Goal: Task Accomplishment & Management: Manage account settings

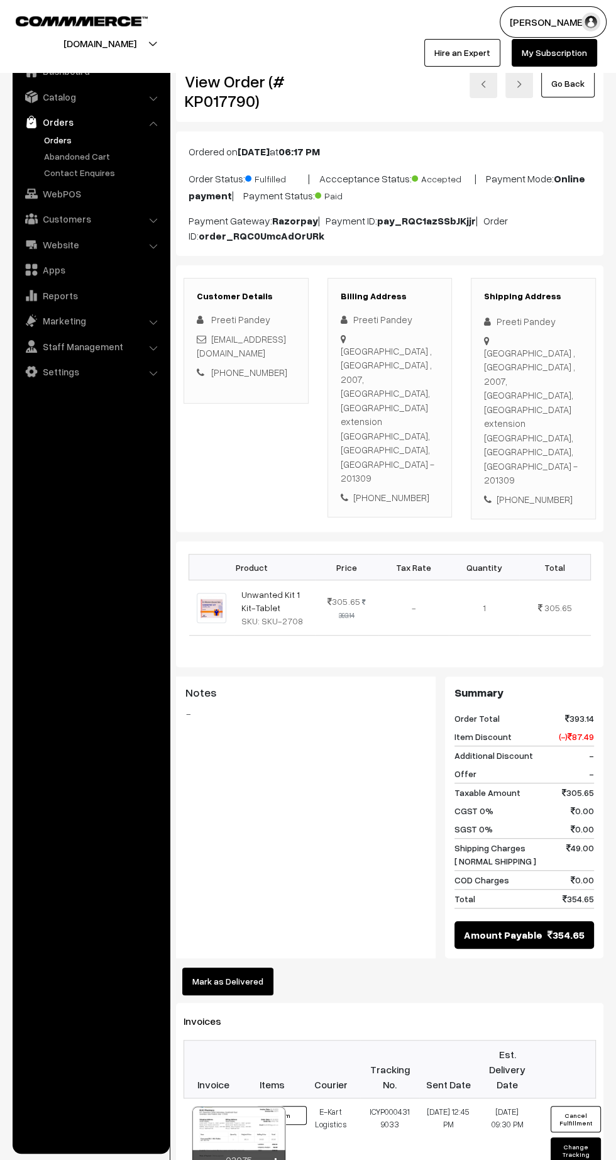
click at [50, 154] on link "Abandoned Cart" at bounding box center [103, 156] width 124 height 13
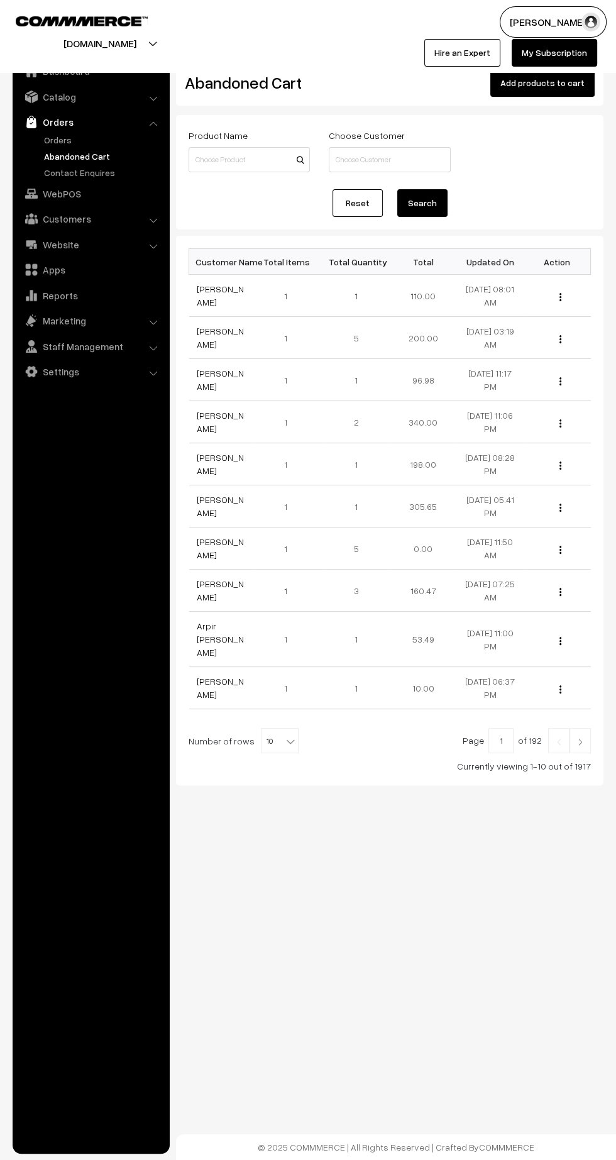
click at [56, 140] on link "Orders" at bounding box center [103, 139] width 124 height 13
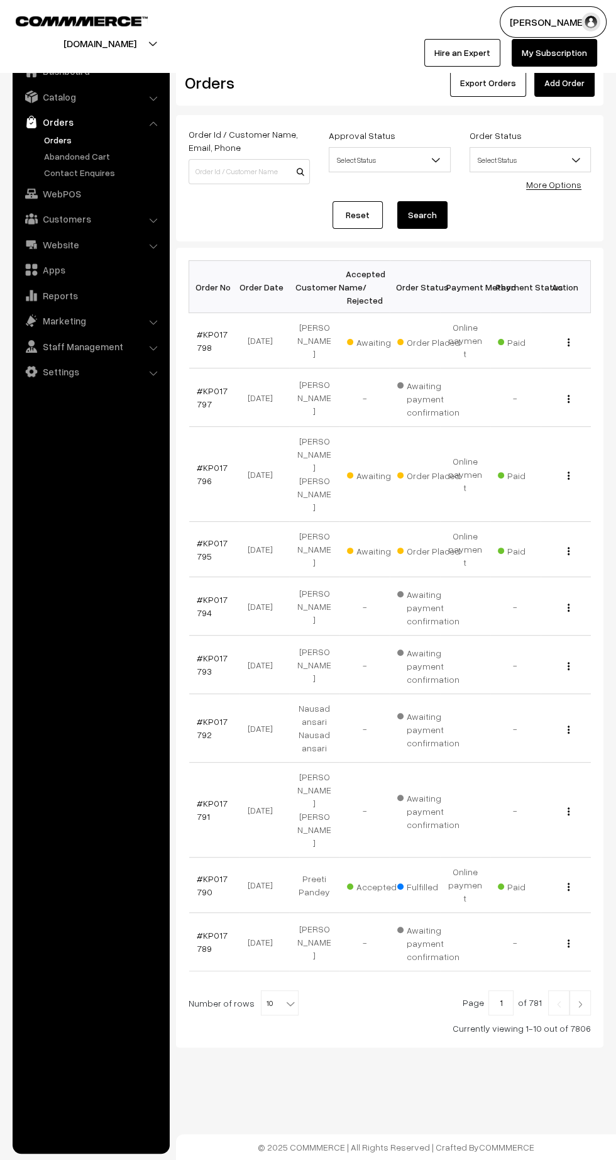
click at [210, 537] on link "#KP017795" at bounding box center [212, 549] width 31 height 24
click at [201, 462] on link "#KP017796" at bounding box center [212, 474] width 31 height 24
click at [201, 329] on link "#KP017798" at bounding box center [212, 341] width 31 height 24
click at [211, 329] on link "#KP017798" at bounding box center [212, 341] width 31 height 24
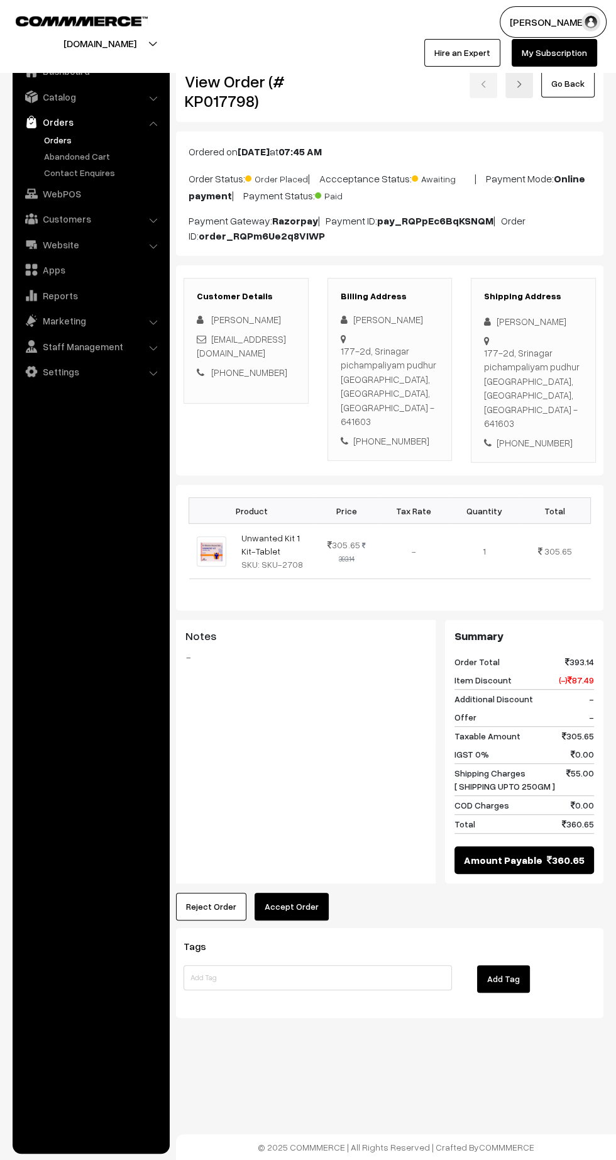
click at [295, 893] on button "Accept Order" at bounding box center [292, 907] width 74 height 28
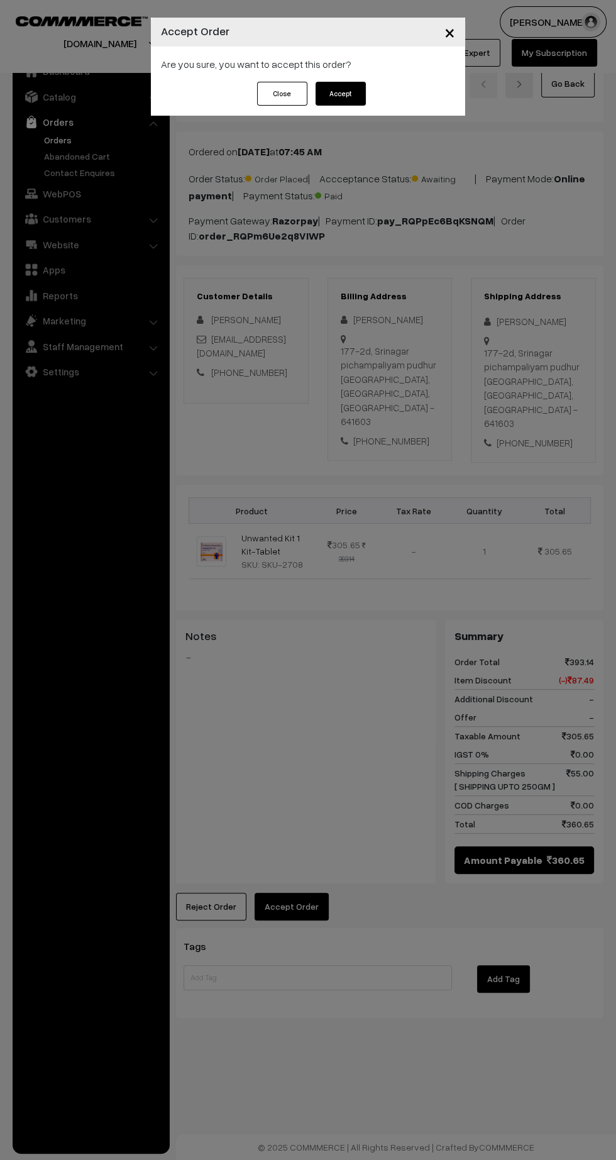
click at [357, 99] on button "Accept" at bounding box center [341, 94] width 50 height 24
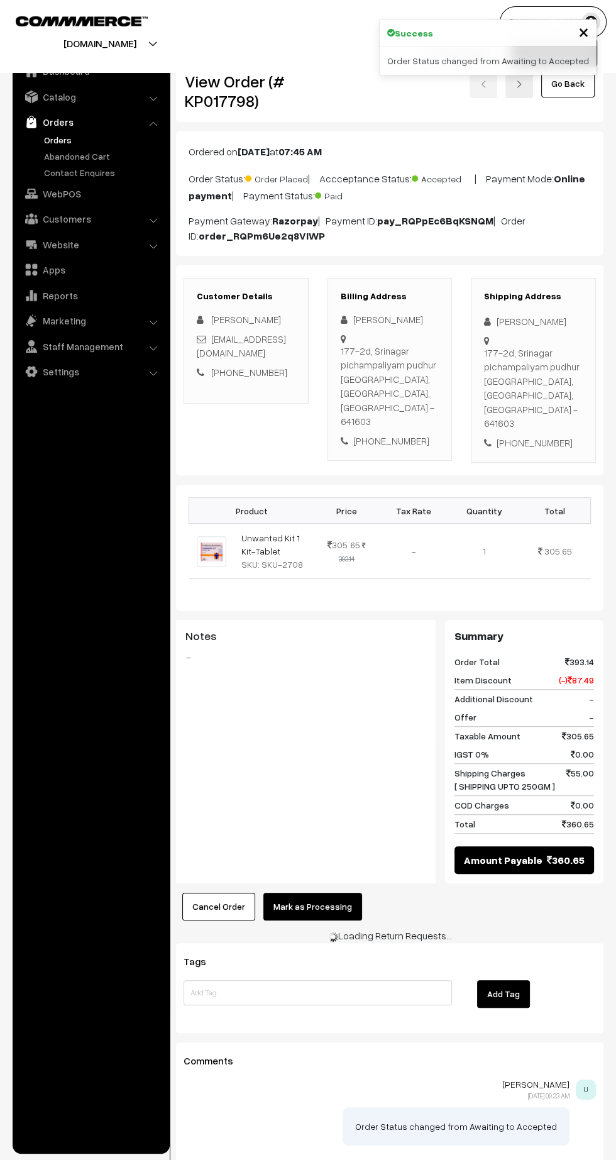
click at [328, 893] on button "Mark as Processing" at bounding box center [312, 907] width 99 height 28
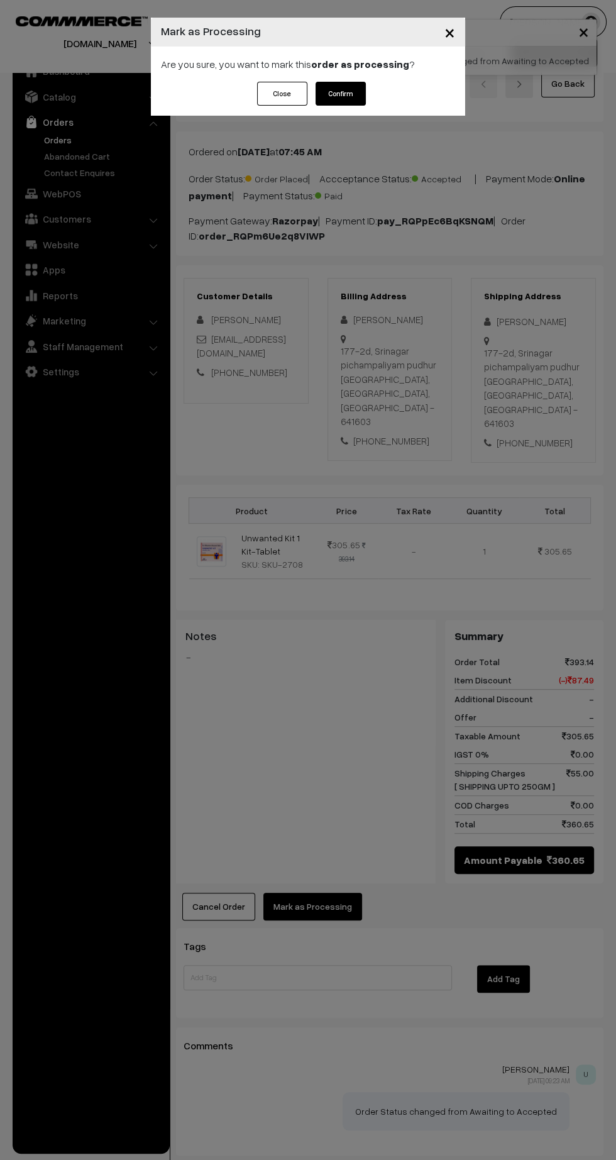
click at [353, 101] on button "Confirm" at bounding box center [341, 94] width 50 height 24
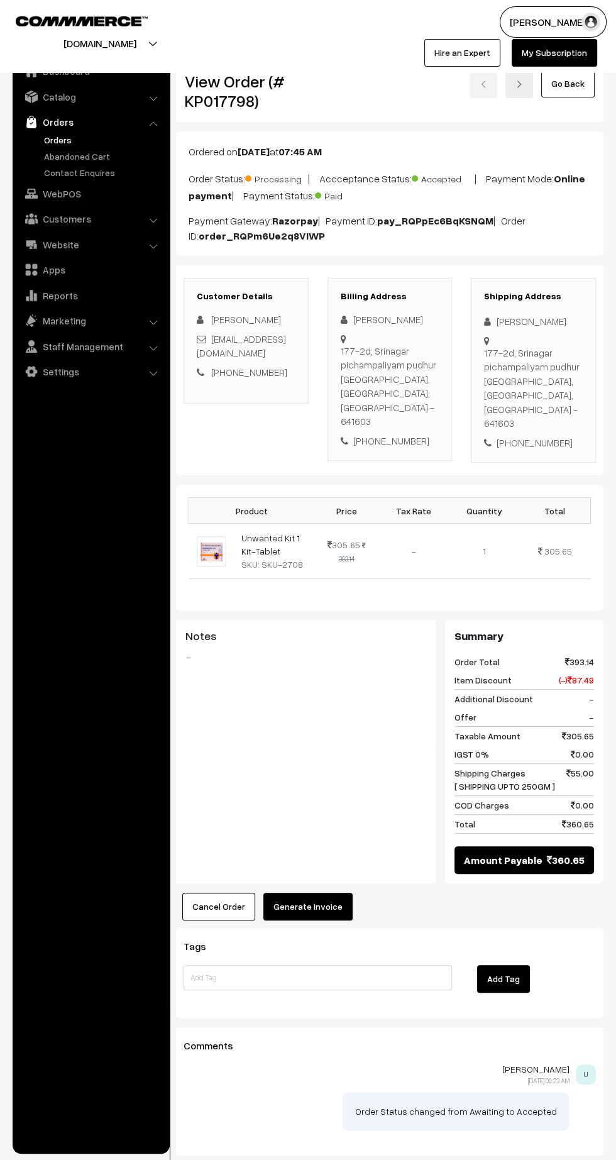
click at [323, 893] on button "Generate Invoice" at bounding box center [307, 907] width 89 height 28
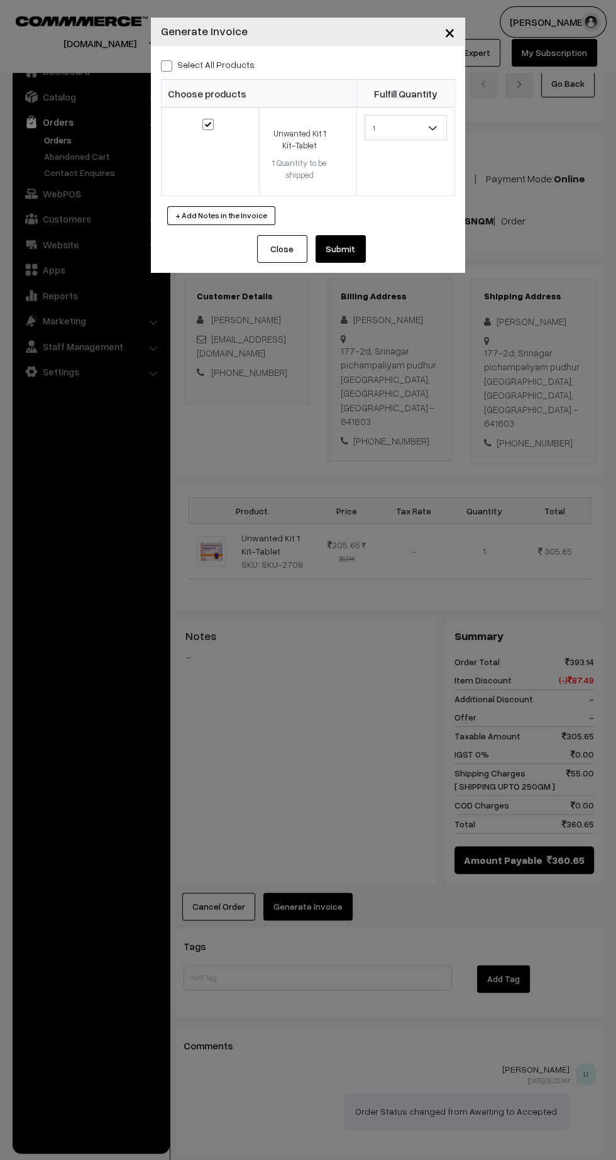
click at [365, 255] on button "Submit" at bounding box center [341, 249] width 50 height 28
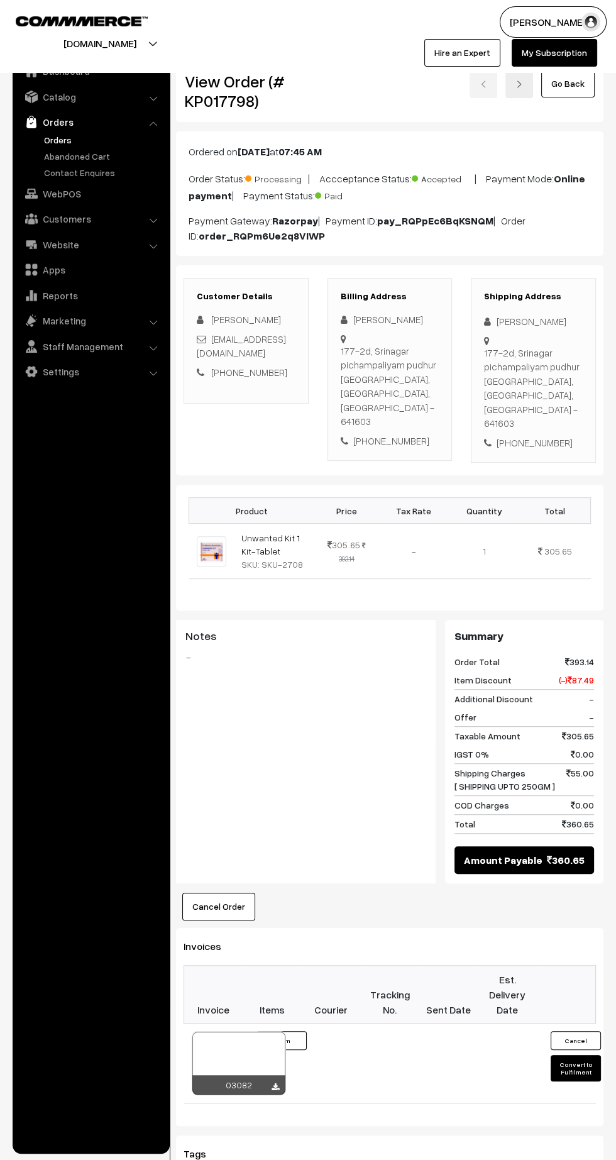
click at [272, 1082] on link at bounding box center [276, 1087] width 8 height 10
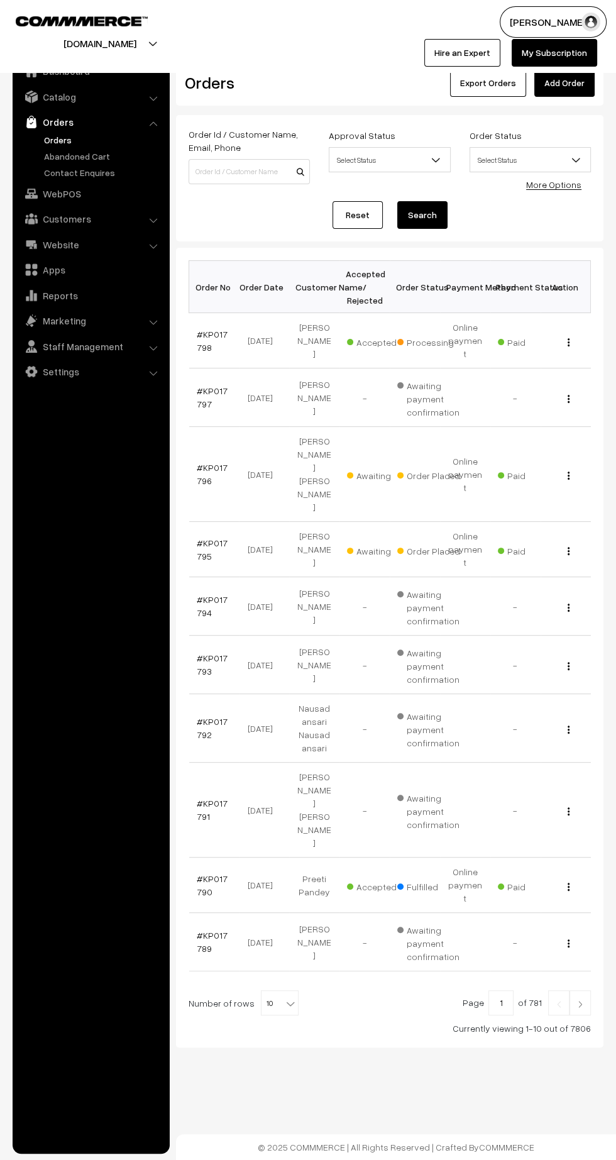
click at [201, 462] on link "#KP017796" at bounding box center [212, 474] width 31 height 24
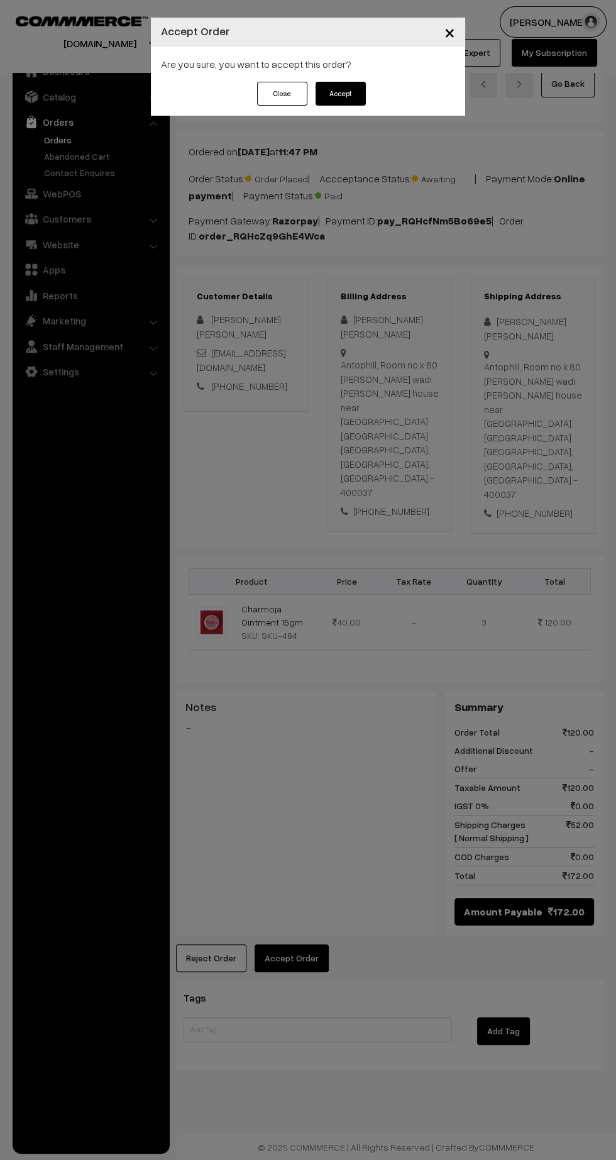
click at [361, 97] on button "Accept" at bounding box center [341, 94] width 50 height 24
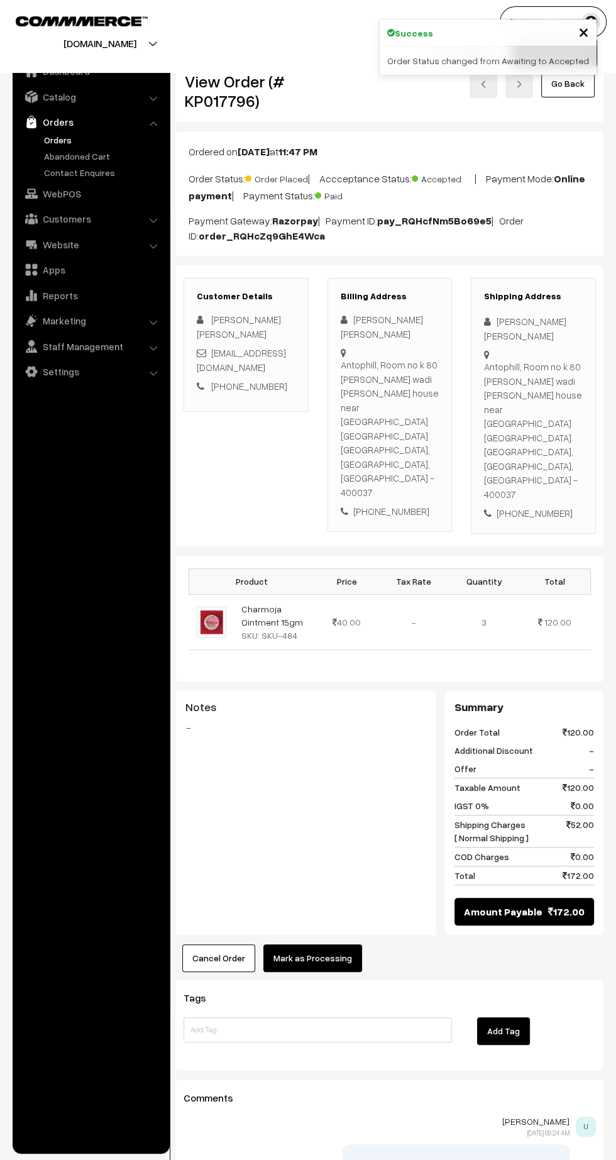
click at [331, 944] on button "Mark as Processing" at bounding box center [312, 958] width 99 height 28
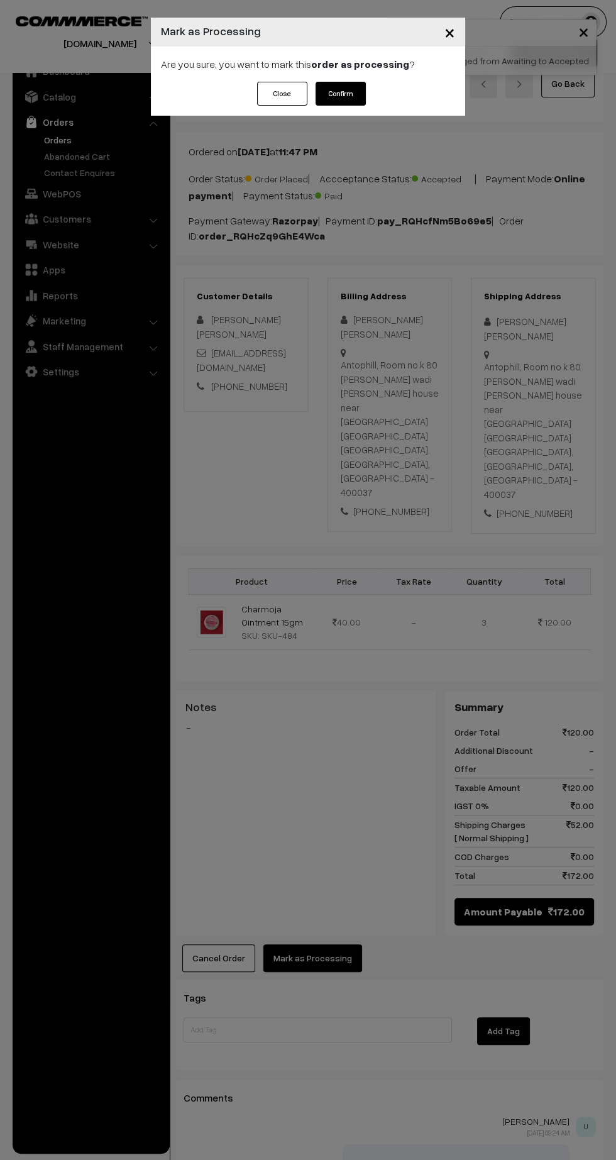
click at [360, 95] on button "Confirm" at bounding box center [341, 94] width 50 height 24
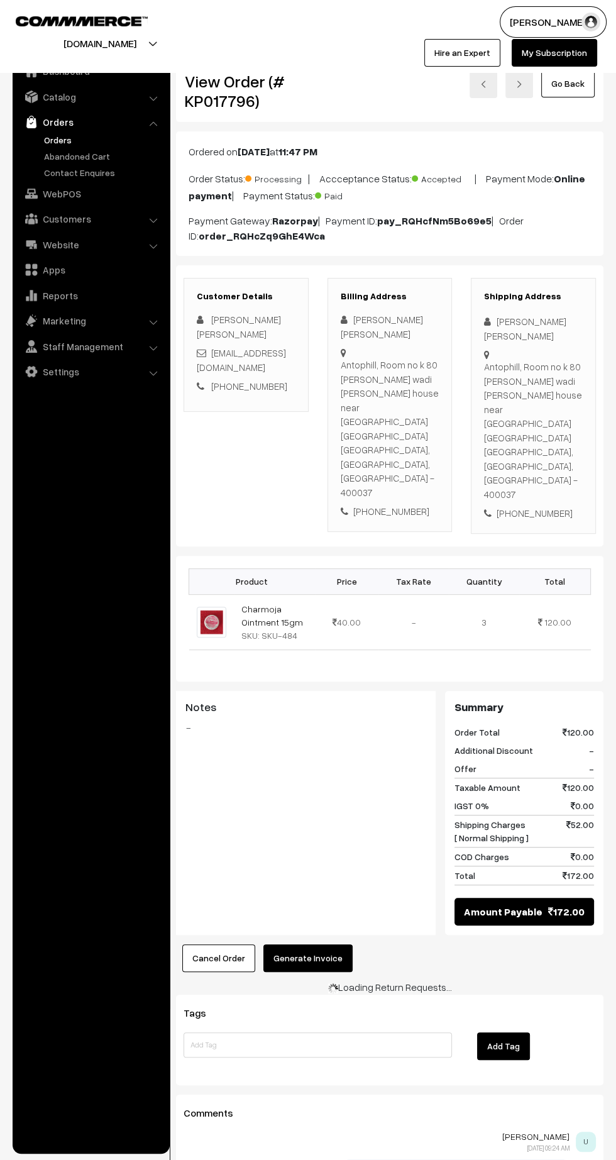
click at [337, 944] on button "Generate Invoice" at bounding box center [307, 958] width 89 height 28
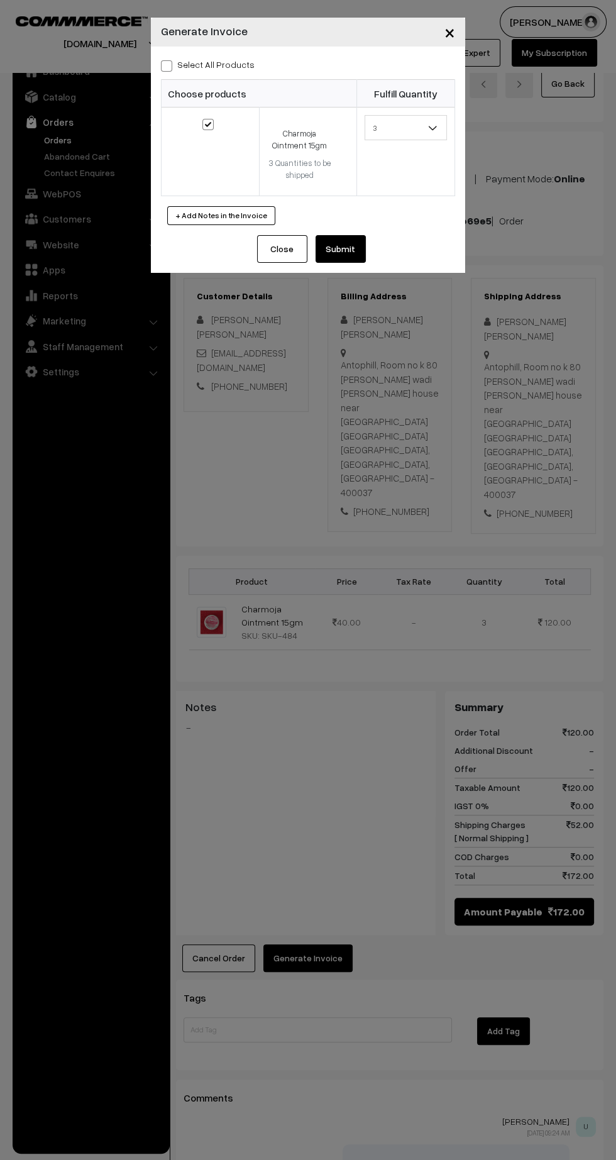
click at [363, 248] on button "Submit" at bounding box center [341, 249] width 50 height 28
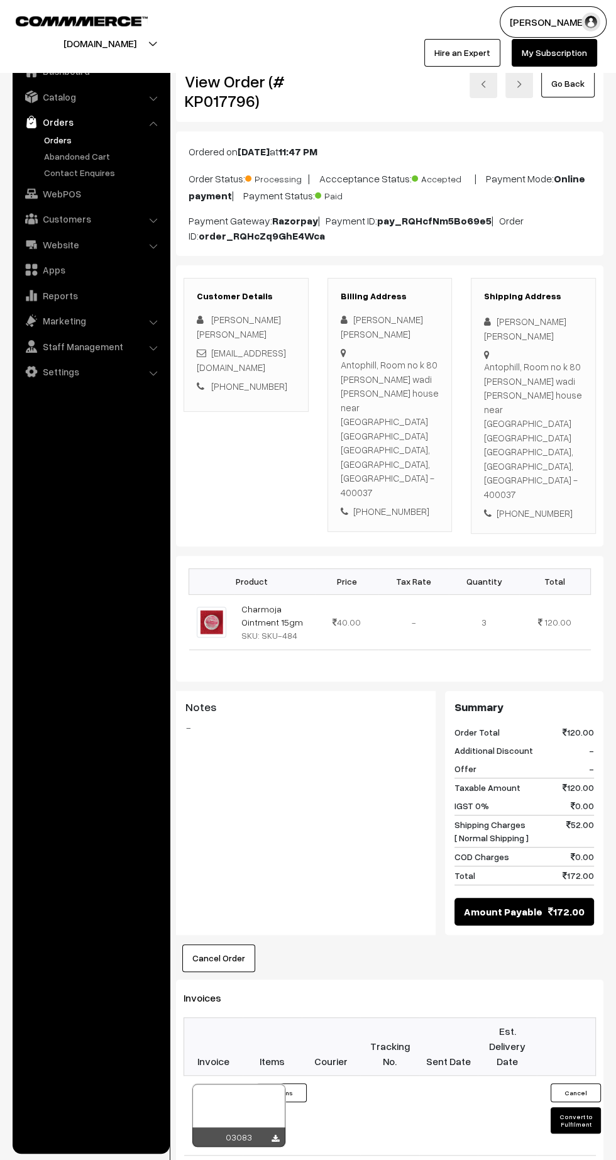
click at [270, 1127] on div "03083" at bounding box center [238, 1136] width 93 height 19
click at [275, 1135] on icon at bounding box center [276, 1139] width 8 height 8
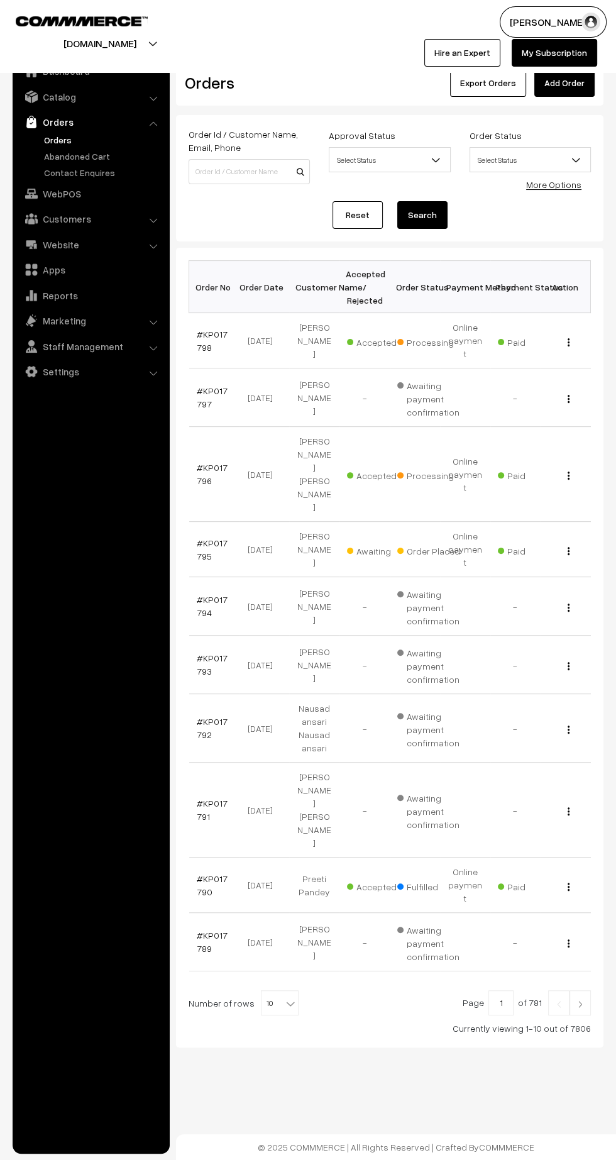
click at [205, 537] on link "#KP017795" at bounding box center [212, 549] width 31 height 24
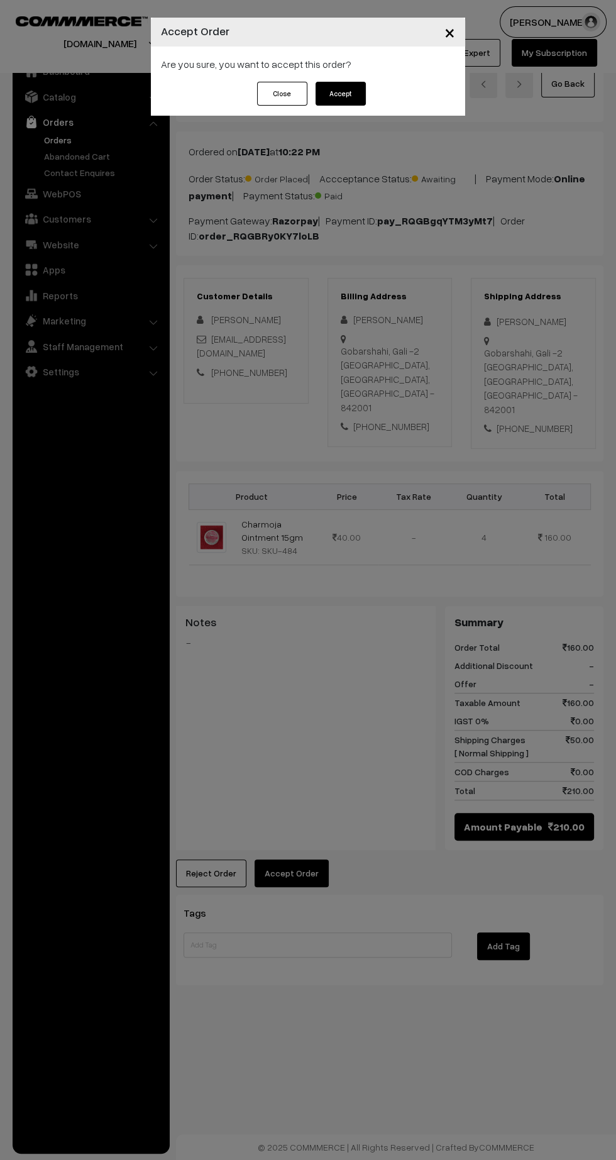
click at [360, 95] on button "Accept" at bounding box center [341, 94] width 50 height 24
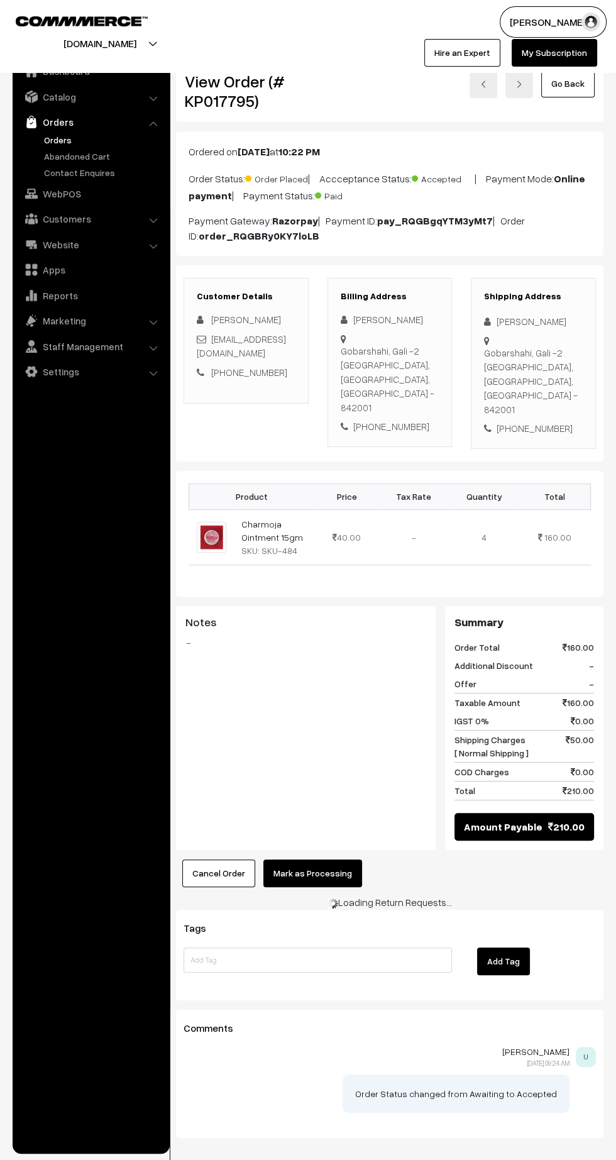
click at [326, 859] on button "Mark as Processing" at bounding box center [312, 873] width 99 height 28
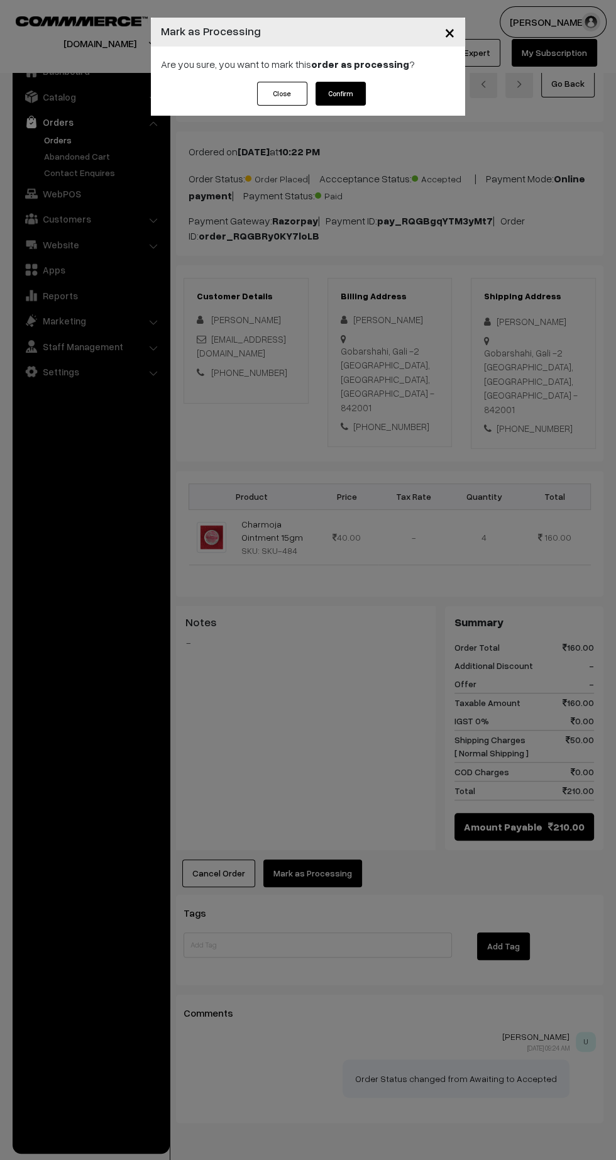
click at [365, 104] on div "Close Confirm" at bounding box center [308, 94] width 115 height 24
click at [350, 103] on button "Confirm" at bounding box center [341, 94] width 50 height 24
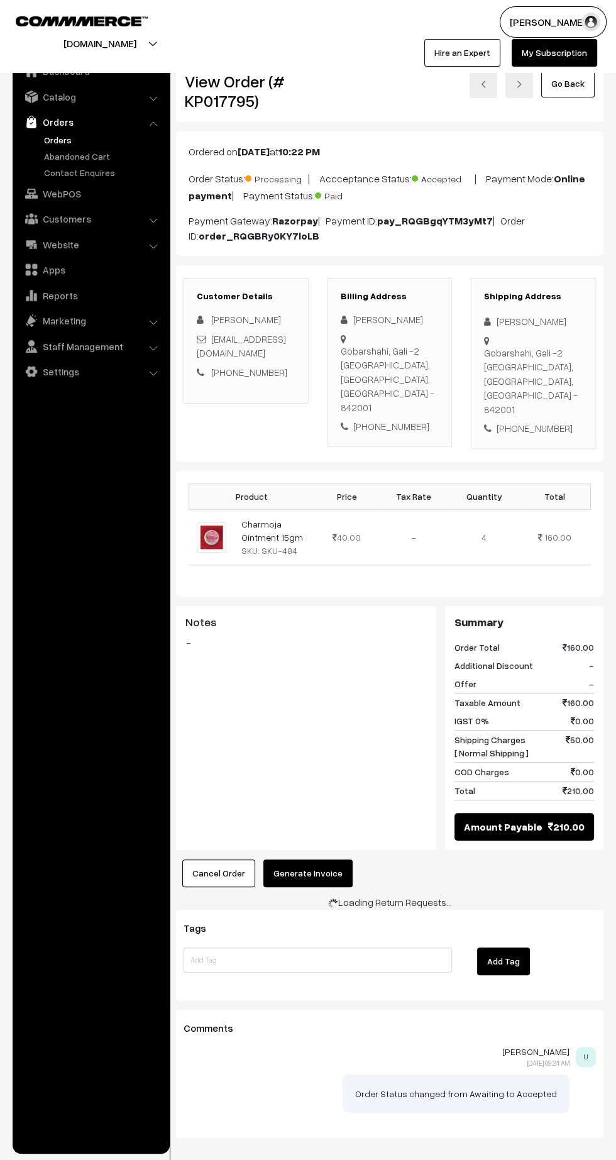
click at [300, 859] on button "Generate Invoice" at bounding box center [307, 873] width 89 height 28
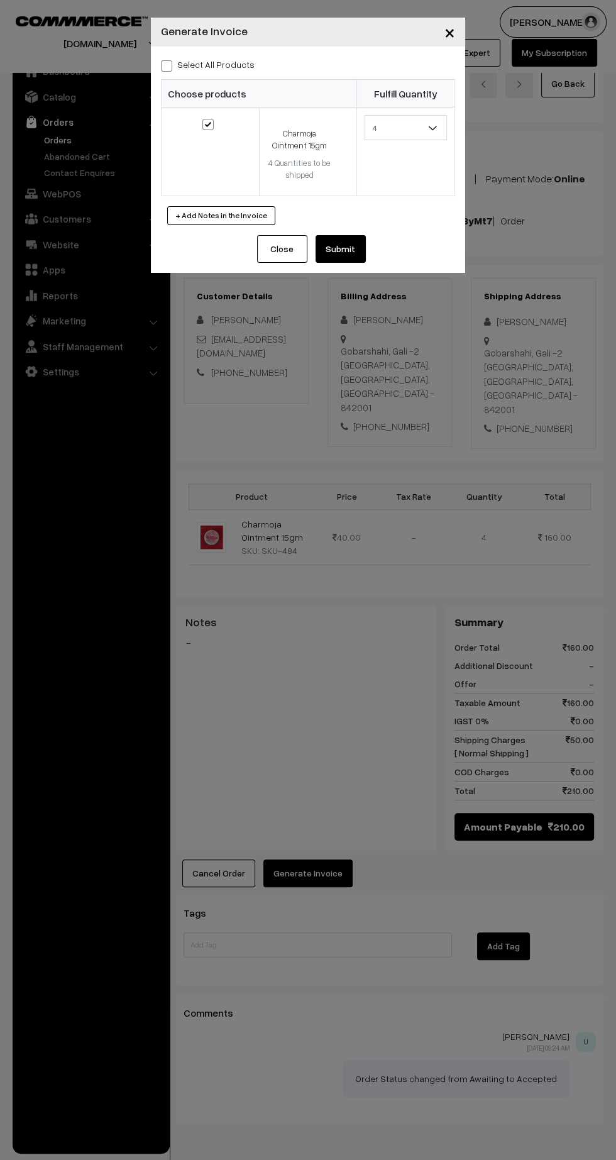
click at [341, 248] on button "Submit" at bounding box center [341, 249] width 50 height 28
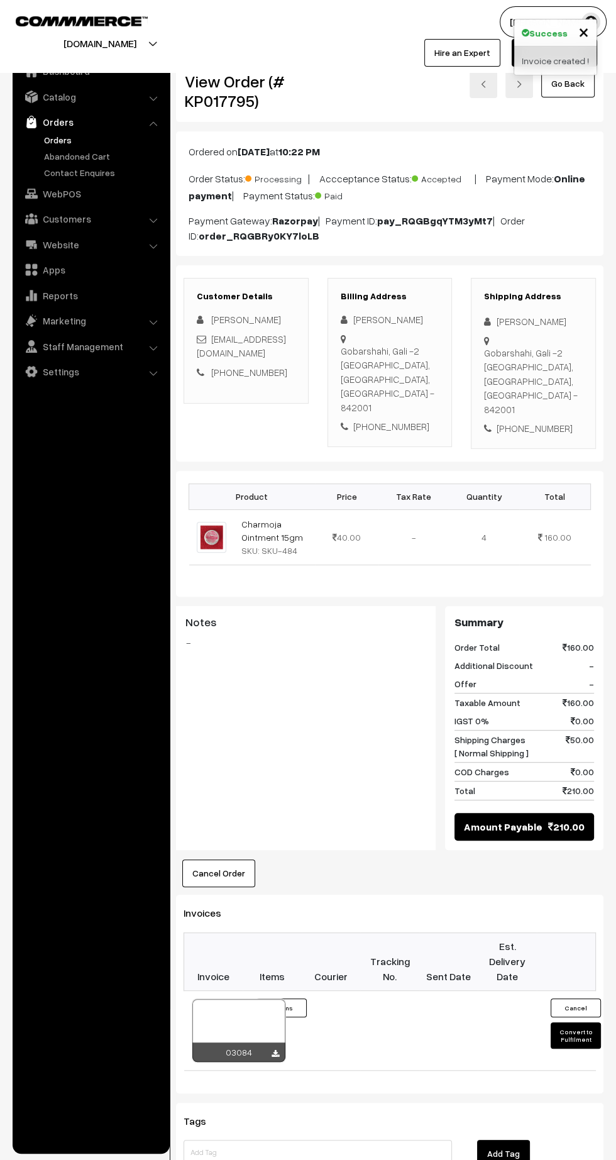
click at [275, 1050] on icon at bounding box center [276, 1054] width 8 height 8
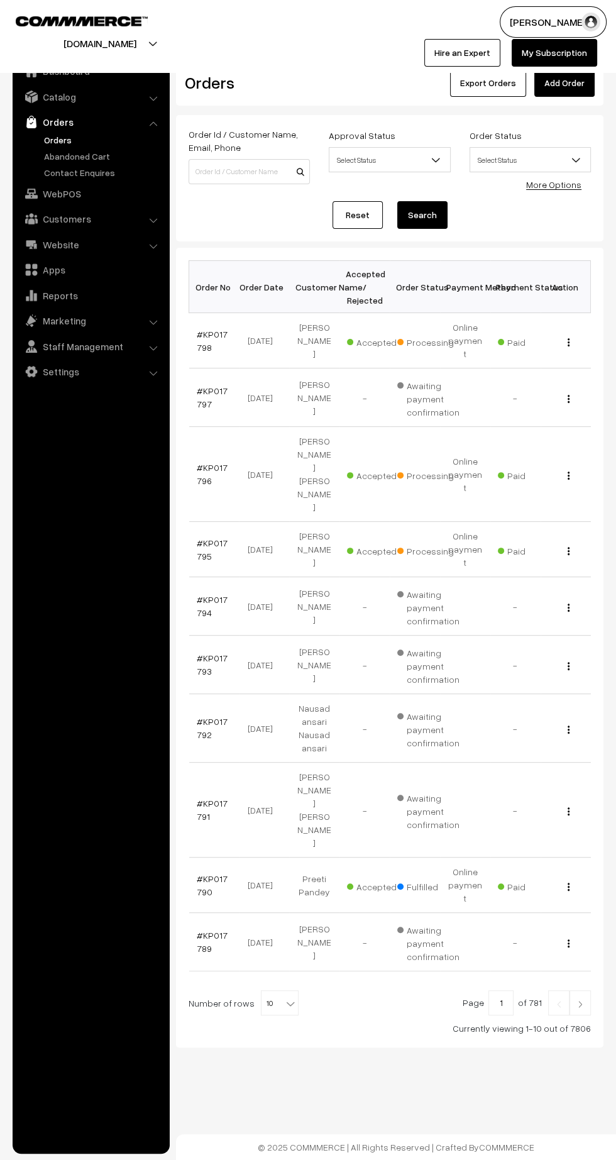
click at [201, 537] on link "#KP017795" at bounding box center [212, 549] width 31 height 24
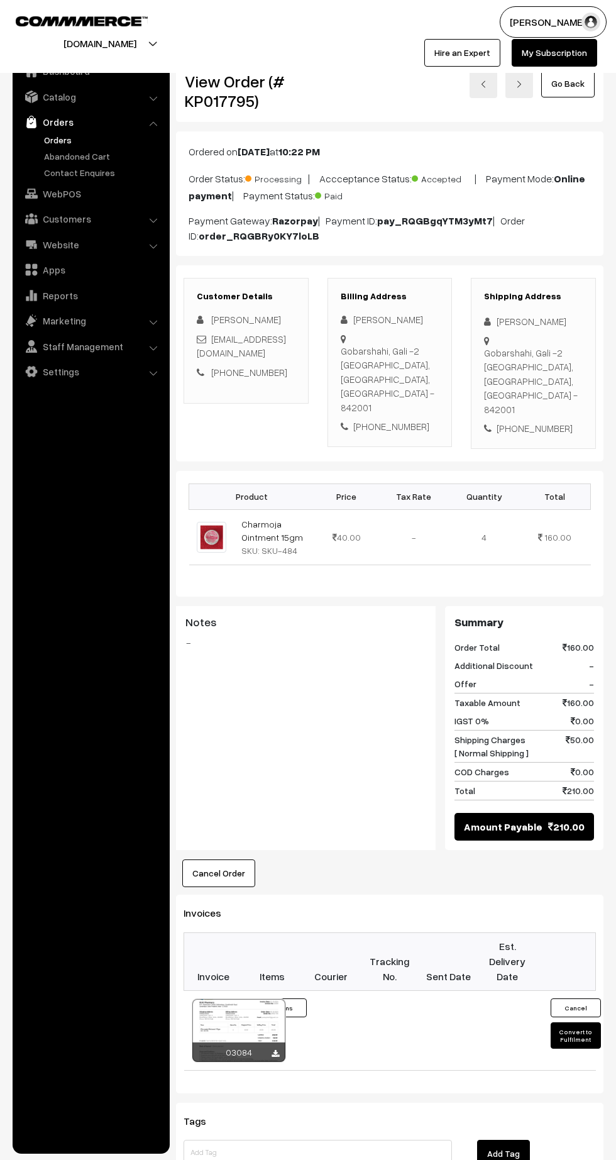
scroll to position [3, 0]
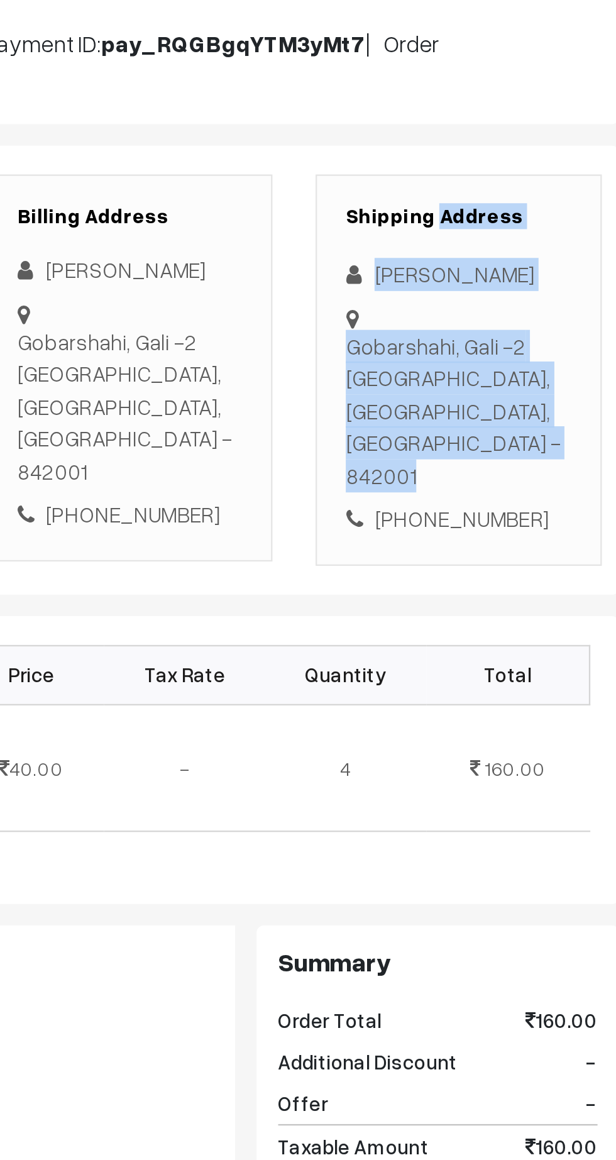
click at [535, 340] on div at bounding box center [533, 372] width 99 height 83
click at [528, 323] on div "Pankaj Kumar" at bounding box center [533, 318] width 99 height 14
click at [537, 316] on div "Pankaj Kumar" at bounding box center [533, 318] width 99 height 14
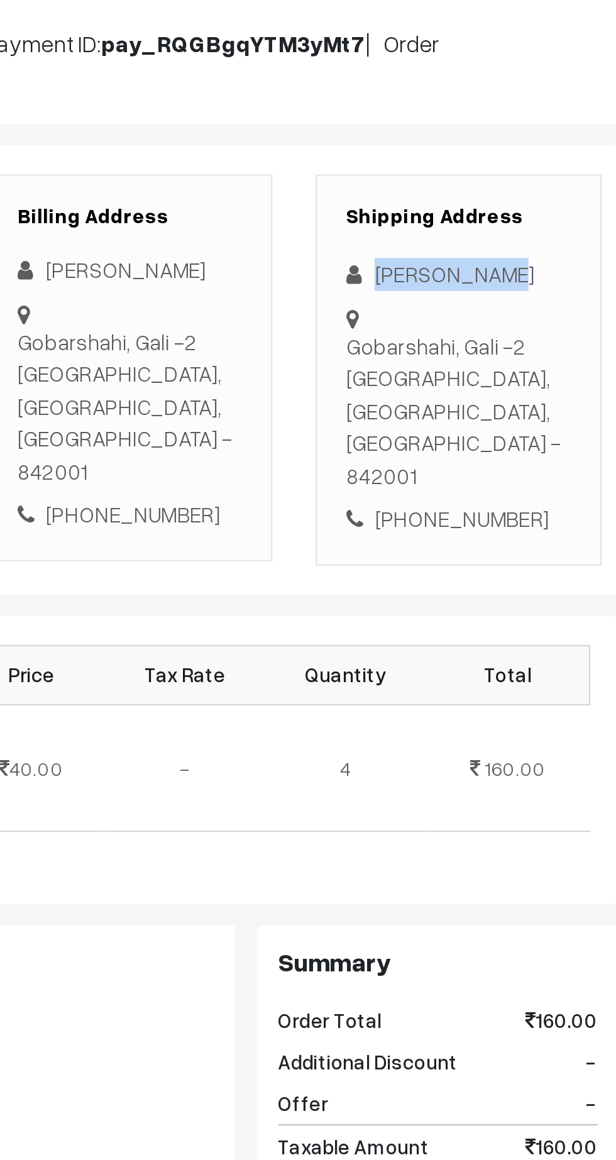
copy div "Pankaj Kumar"
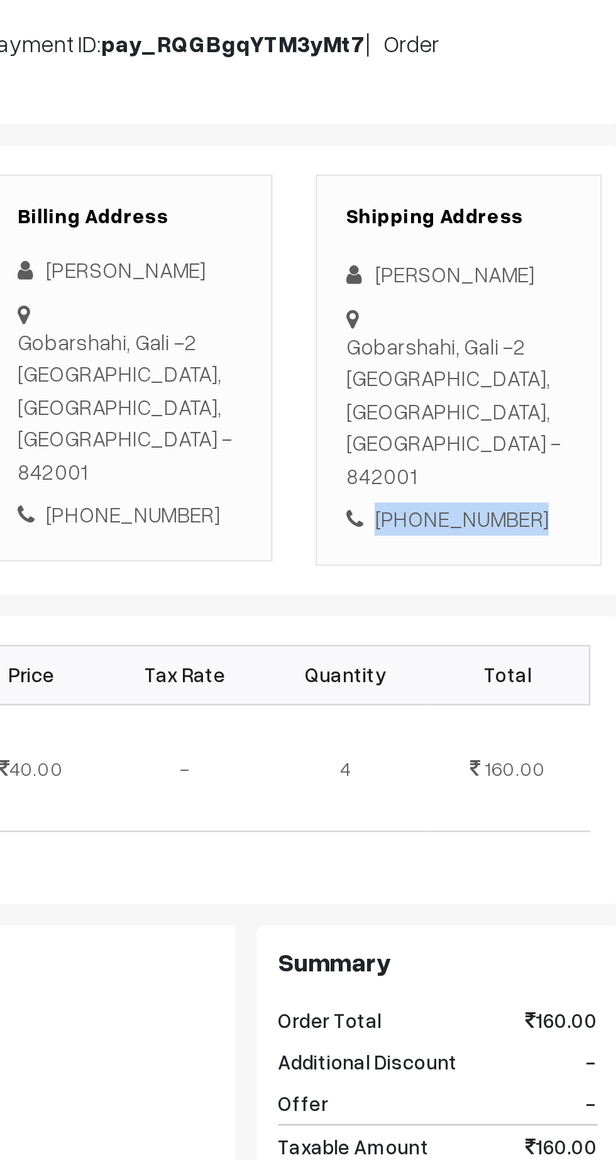
click at [546, 403] on div "Shipping Address Pankaj Kumar Gobarshahi, Gali -2 Muzaffarpur, Bihar, India - 8…" at bounding box center [533, 360] width 125 height 170
copy div "9953572546"
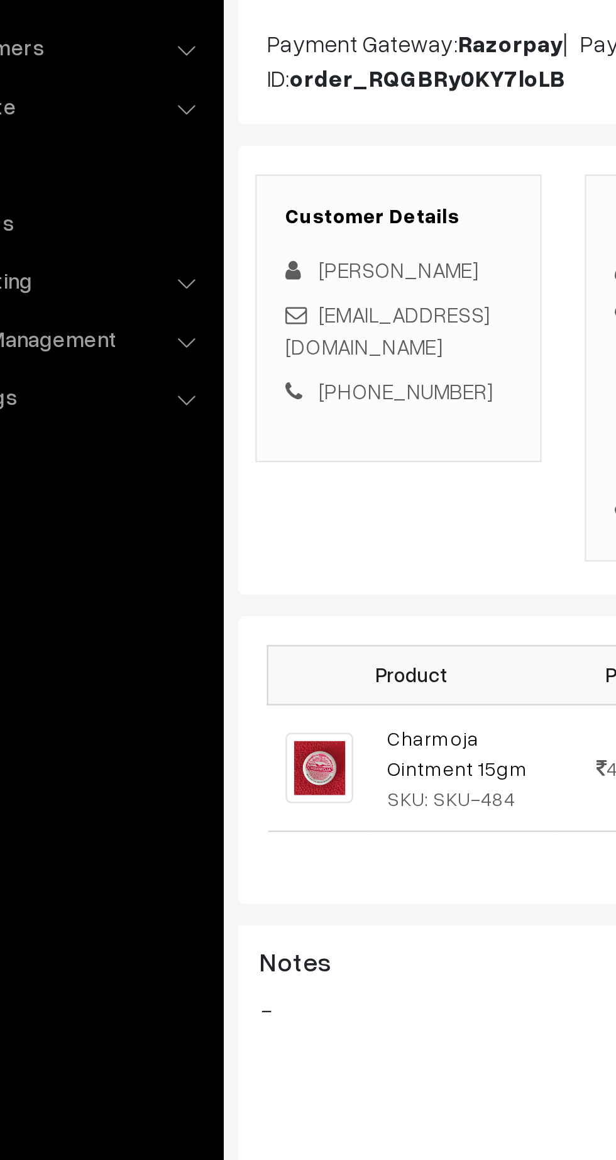
click at [274, 348] on link "pankajmba01@gmail.com" at bounding box center [241, 343] width 89 height 26
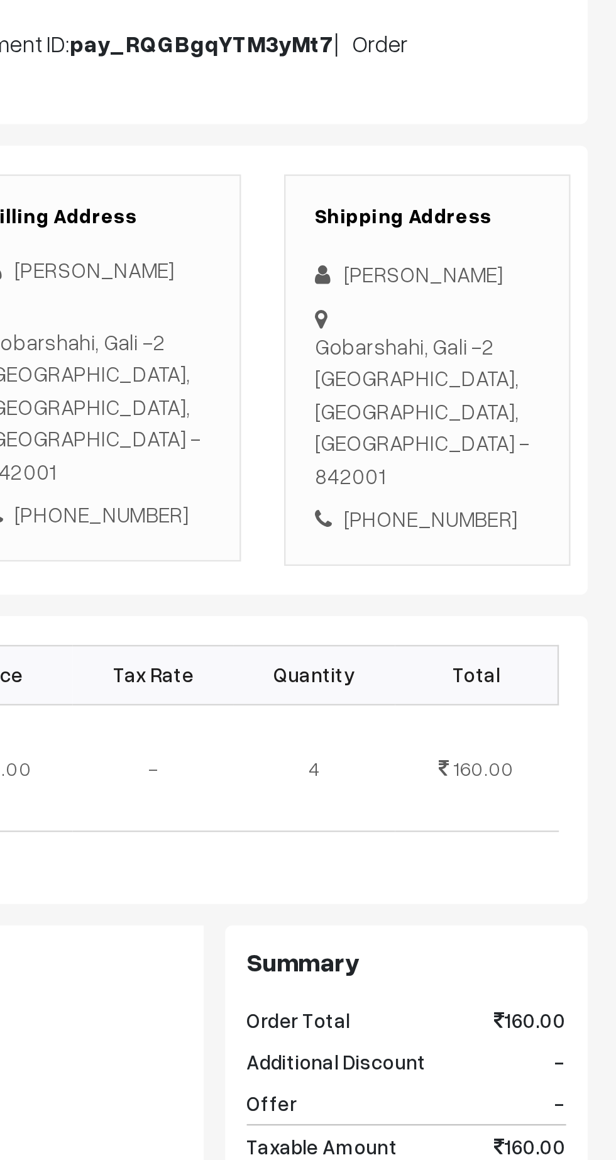
copy div "Gobarshahi, Gali -2 Muzaffarpur, Bihar, India - 842001"
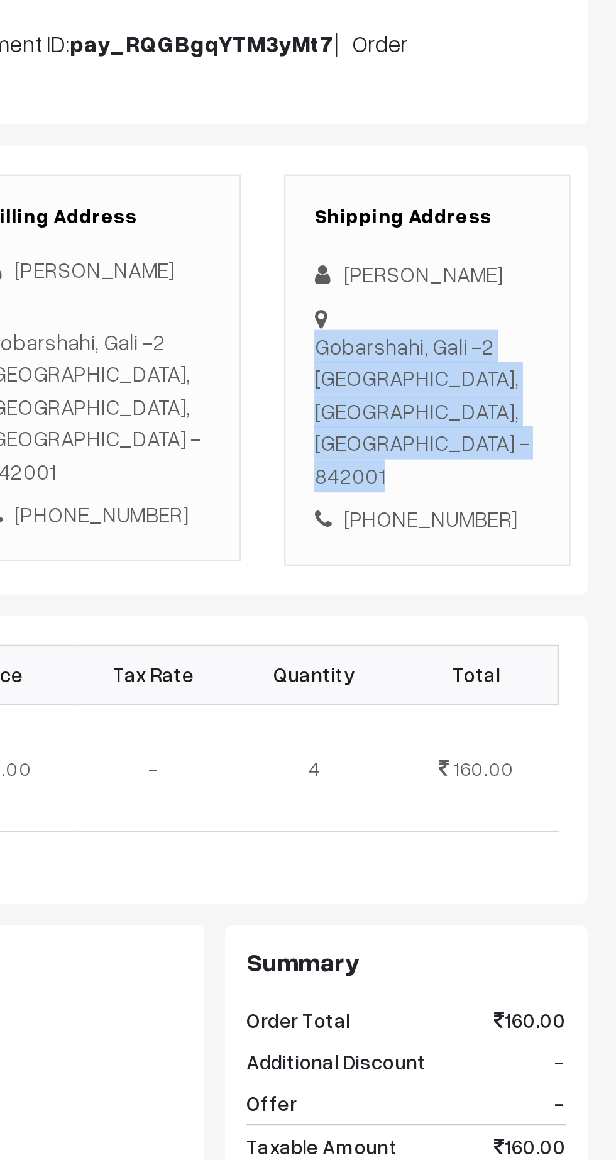
copy div "Gobarshahi, Gali -2 Muzaffarpur, Bihar, India - 842001"
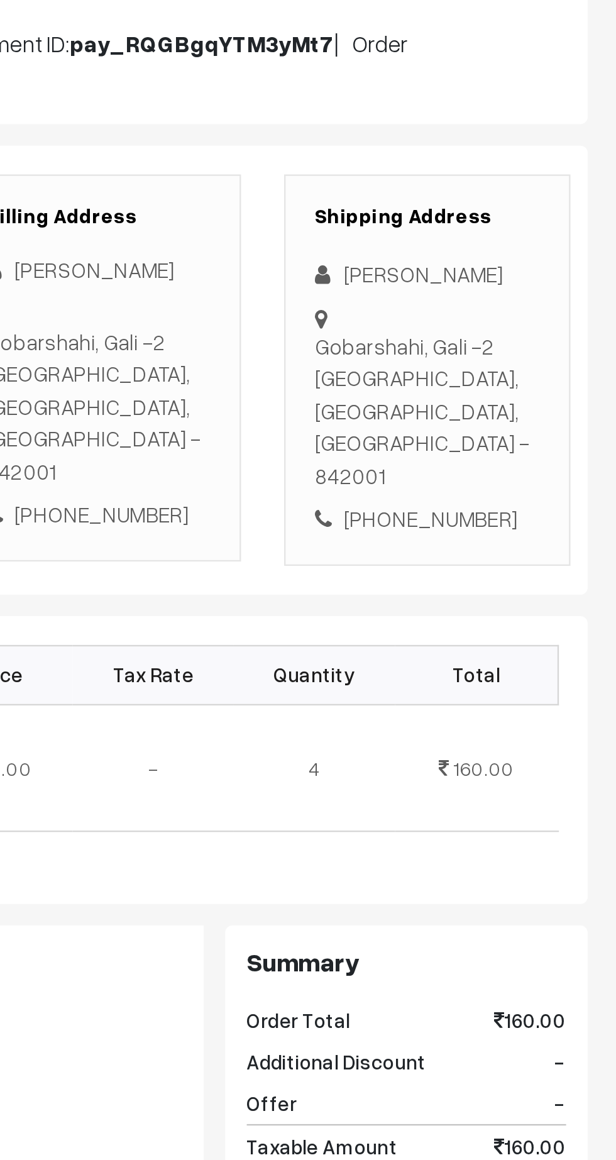
click at [561, 727] on div "Shipping Charges [ Normal Shipping ] 50.00" at bounding box center [524, 743] width 140 height 32
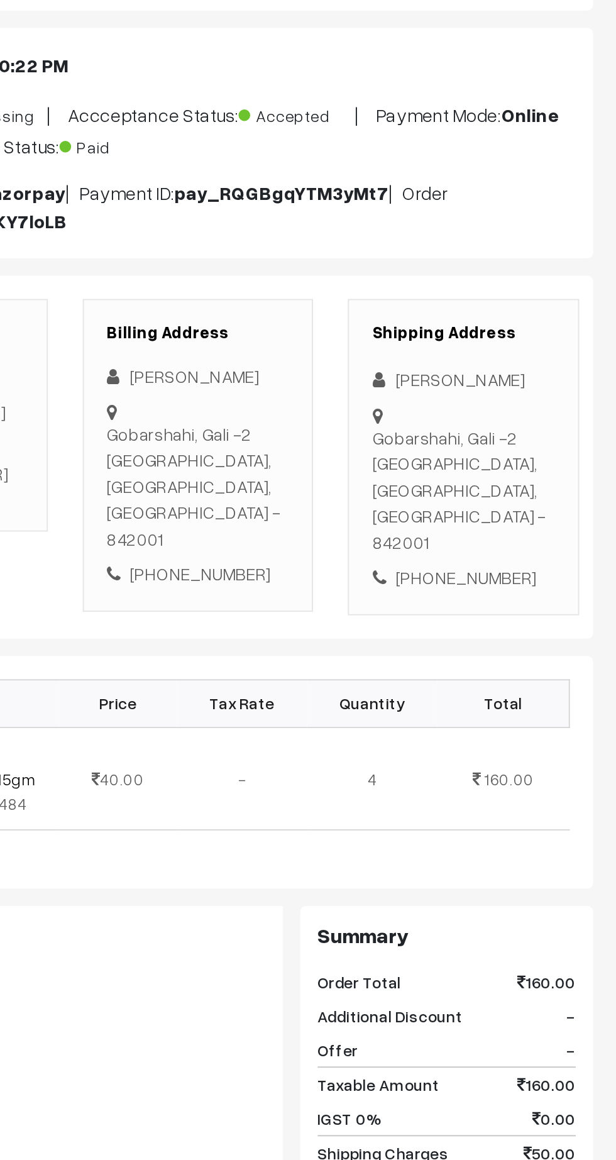
scroll to position [0, 0]
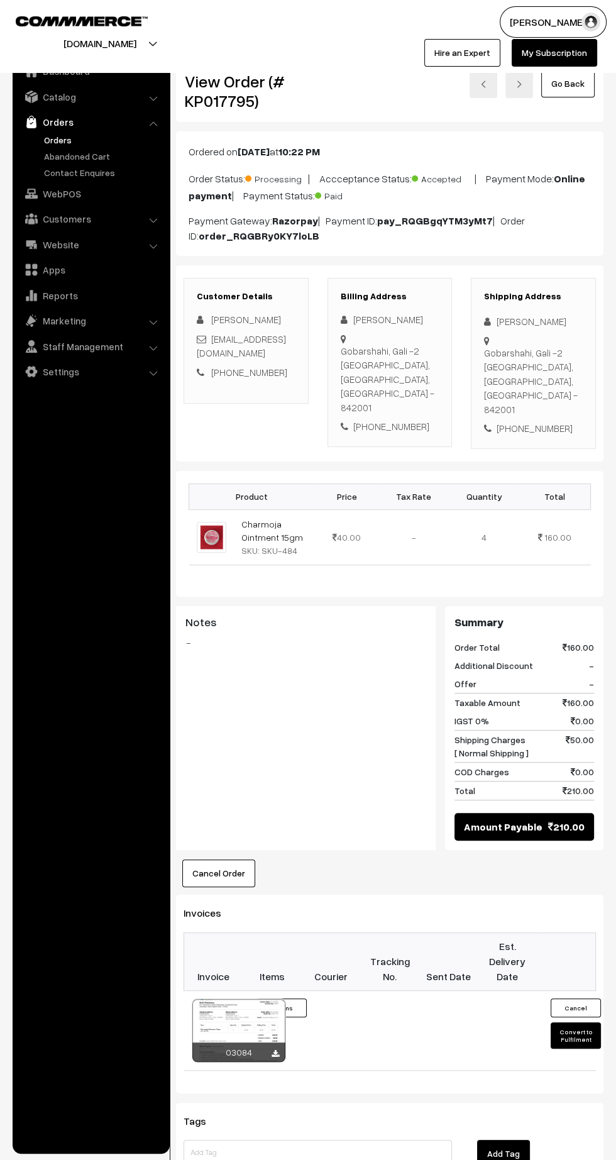
click at [575, 1022] on button "Convert to Fulfilment" at bounding box center [576, 1035] width 50 height 26
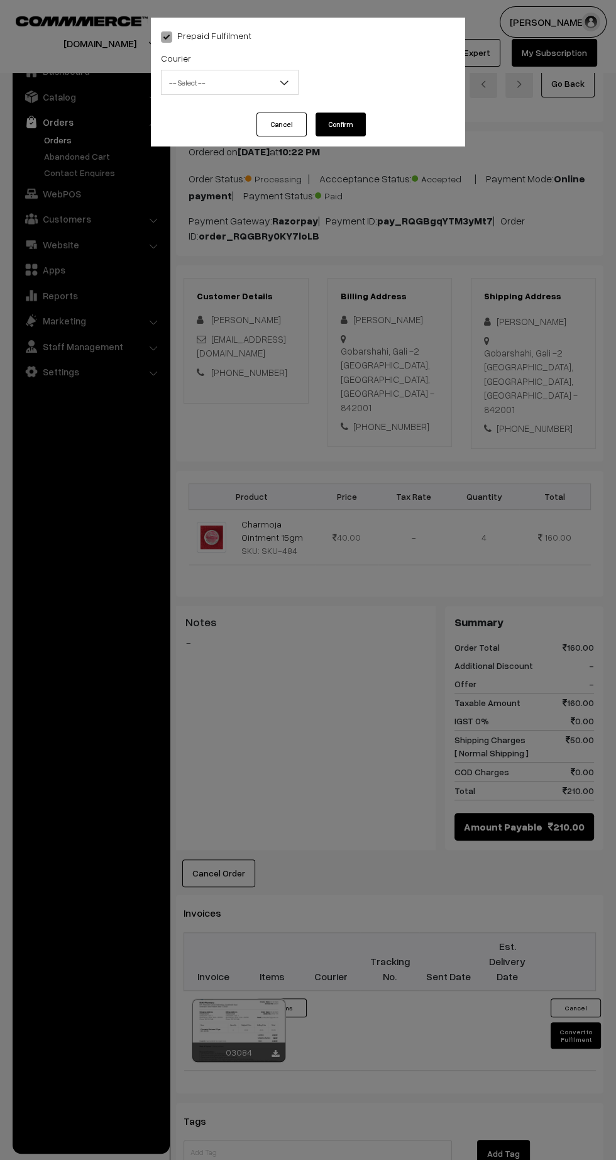
click at [230, 79] on span "-- Select --" at bounding box center [230, 83] width 136 height 22
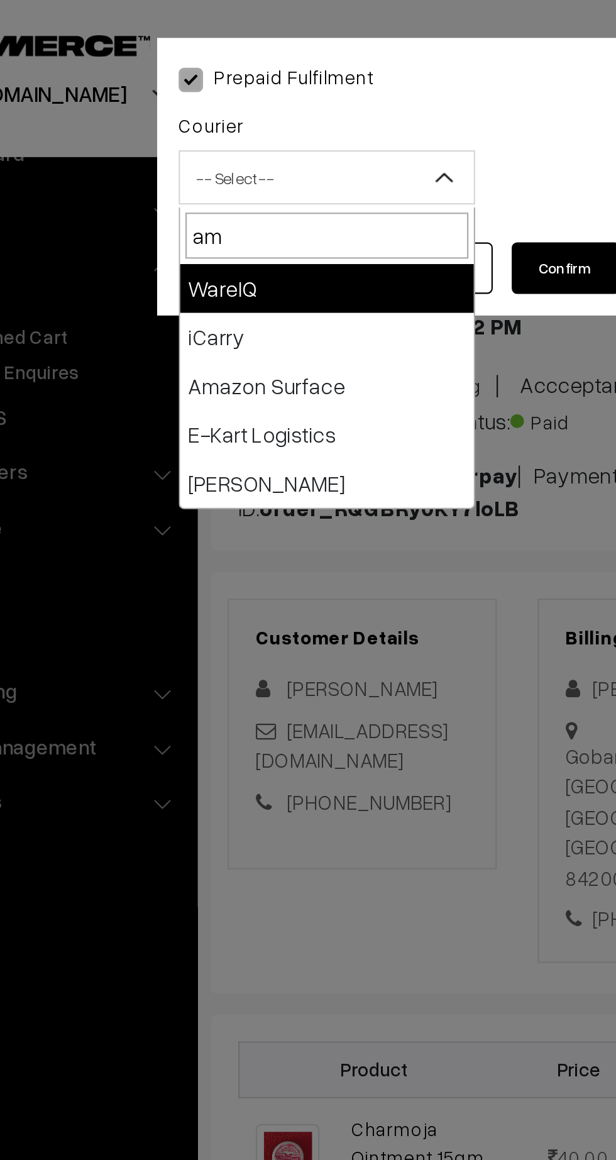
type input "ama"
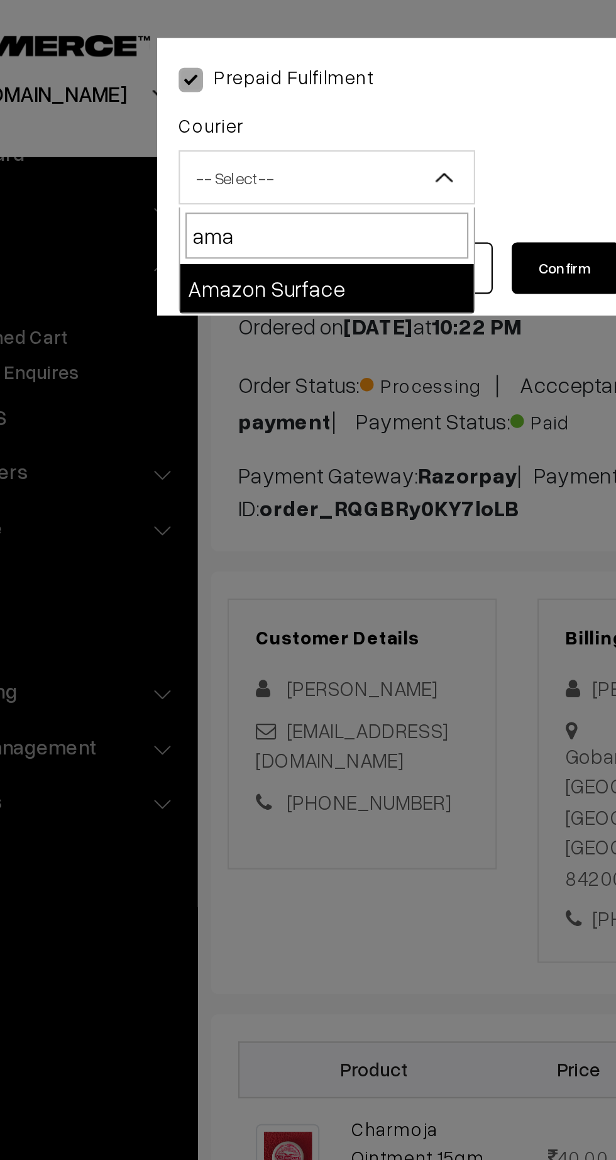
select select "5"
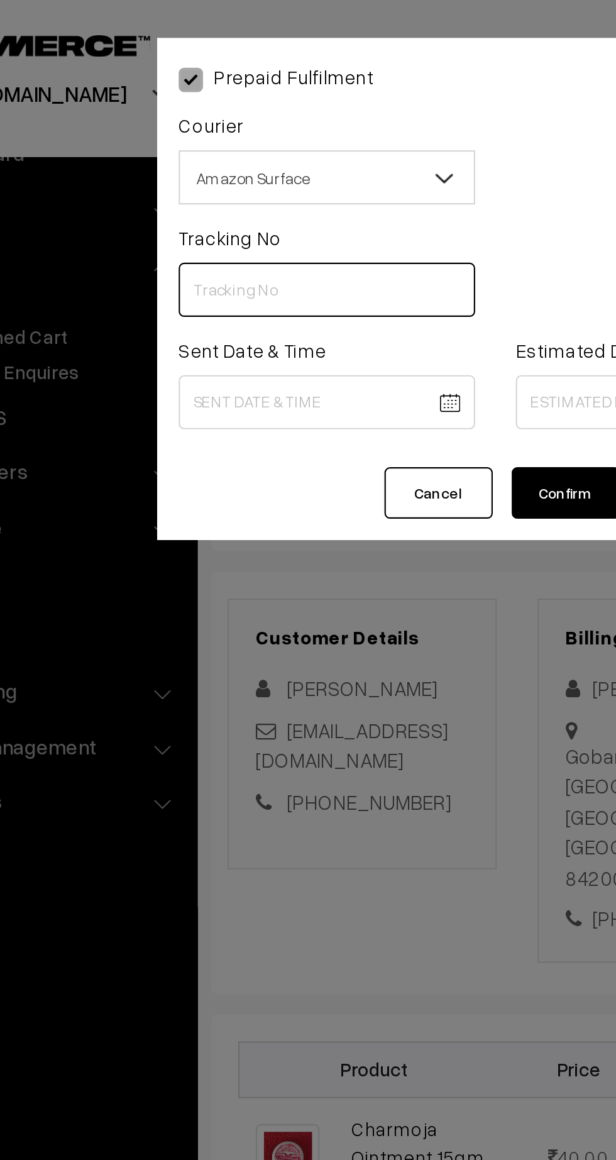
paste input "364105891858"
type input "364105891858"
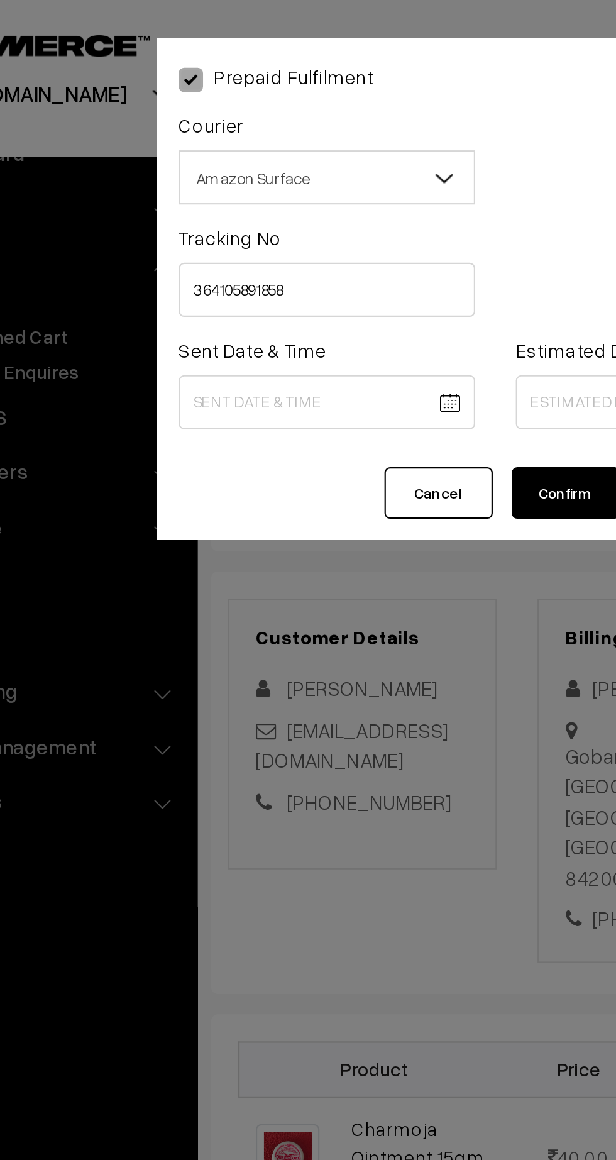
click at [228, 185] on body "Thank you for showing interest. Our team will call you shortly. Close kirtiphar…" at bounding box center [308, 745] width 616 height 1490
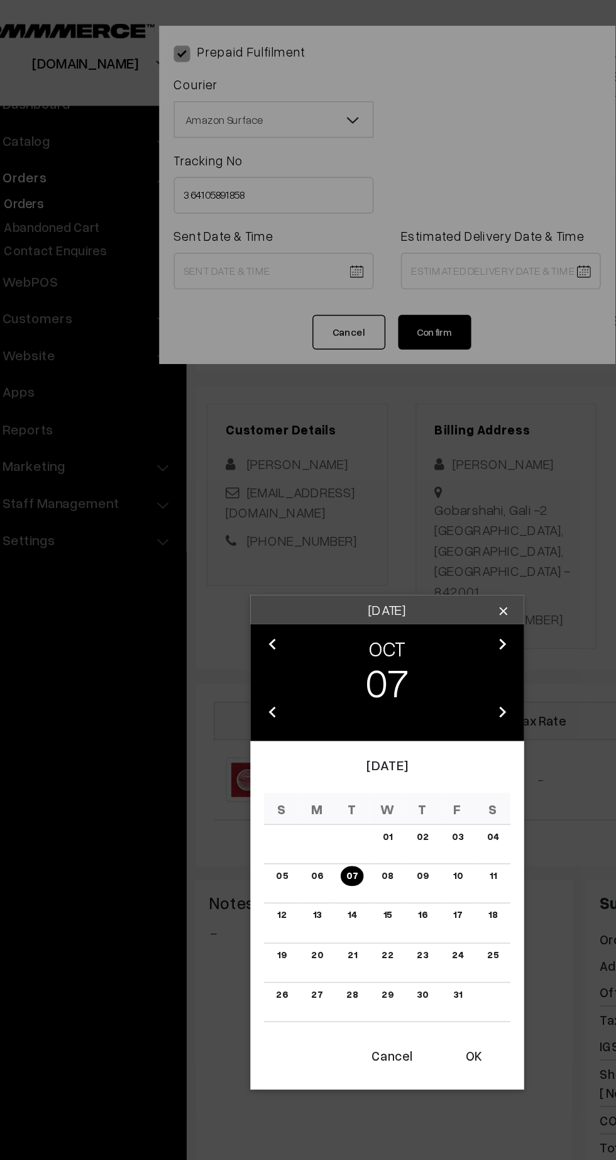
click at [371, 727] on button "OK" at bounding box center [368, 727] width 50 height 28
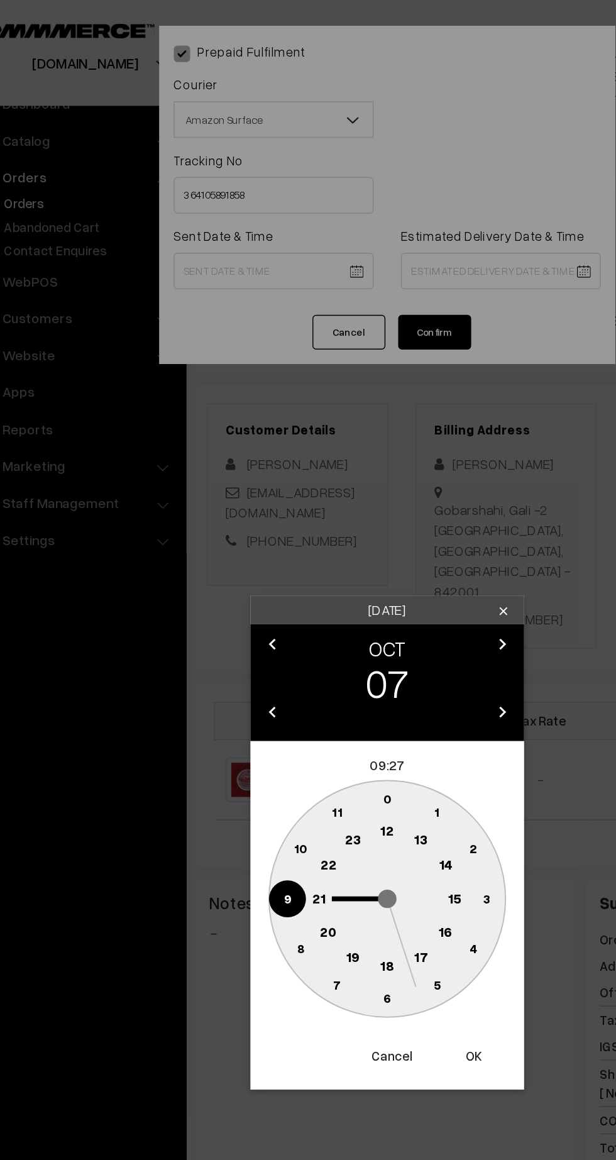
click at [353, 620] on text "15" at bounding box center [354, 617] width 9 height 11
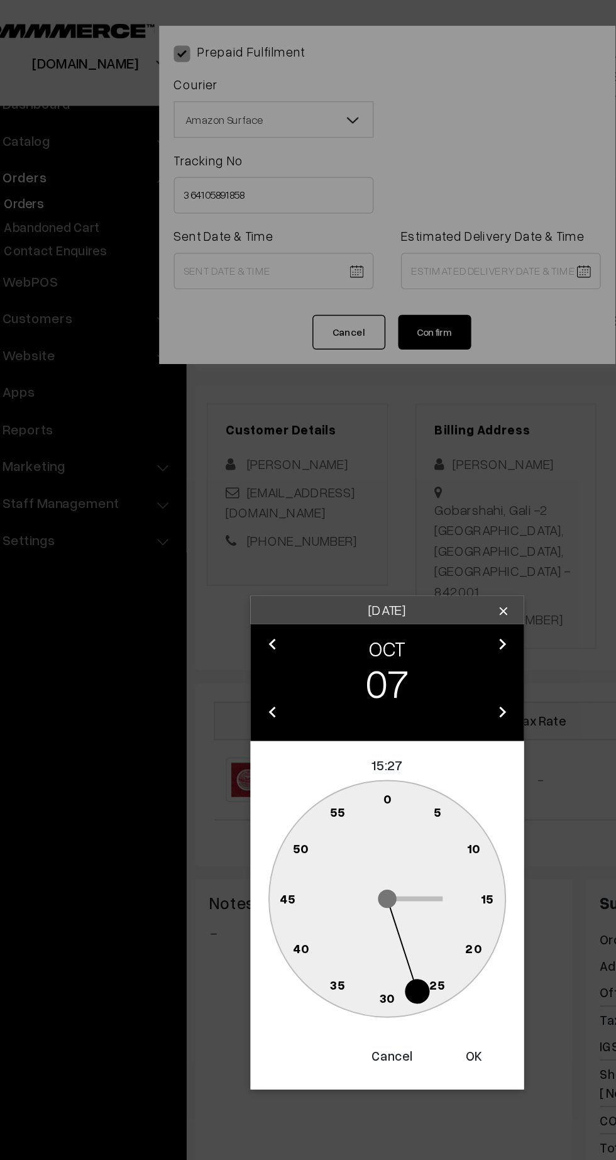
click at [234, 613] on text "45" at bounding box center [239, 618] width 11 height 11
type input "07-10-2025 15:45"
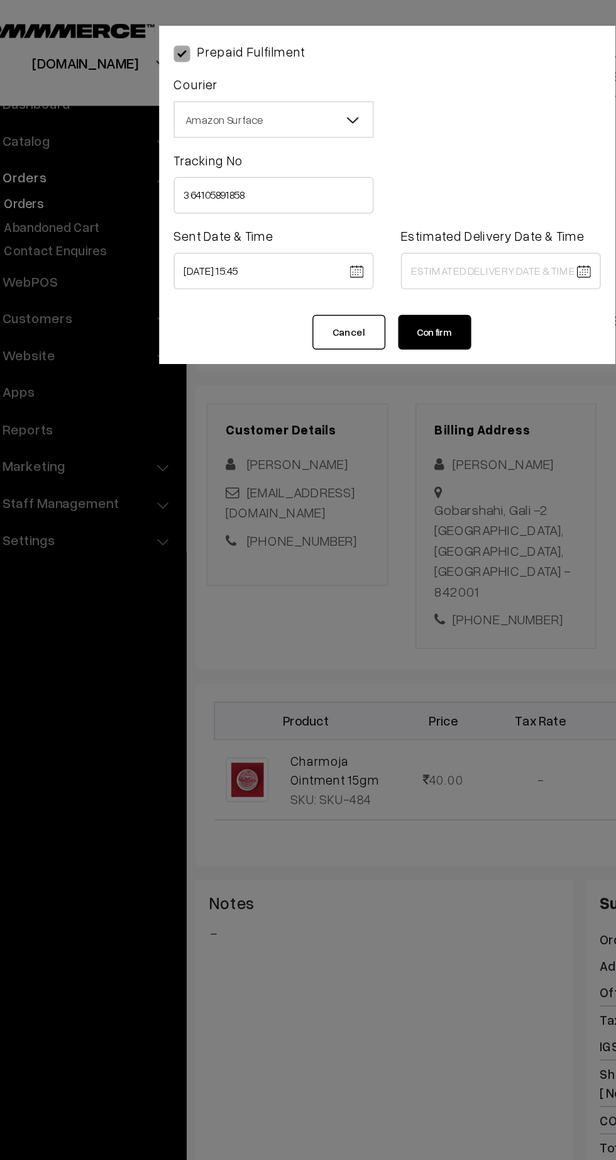
click at [386, 190] on body "Thank you for showing interest. Our team will call you shortly. Close kirtiphar…" at bounding box center [308, 745] width 616 height 1490
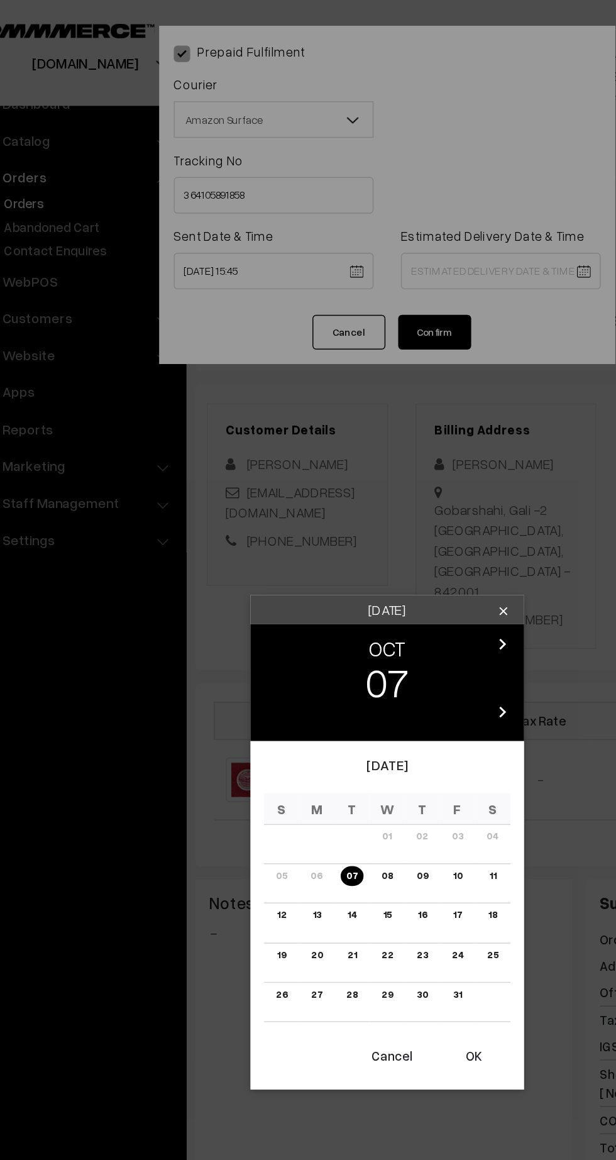
click at [260, 630] on link "13" at bounding box center [259, 630] width 13 height 13
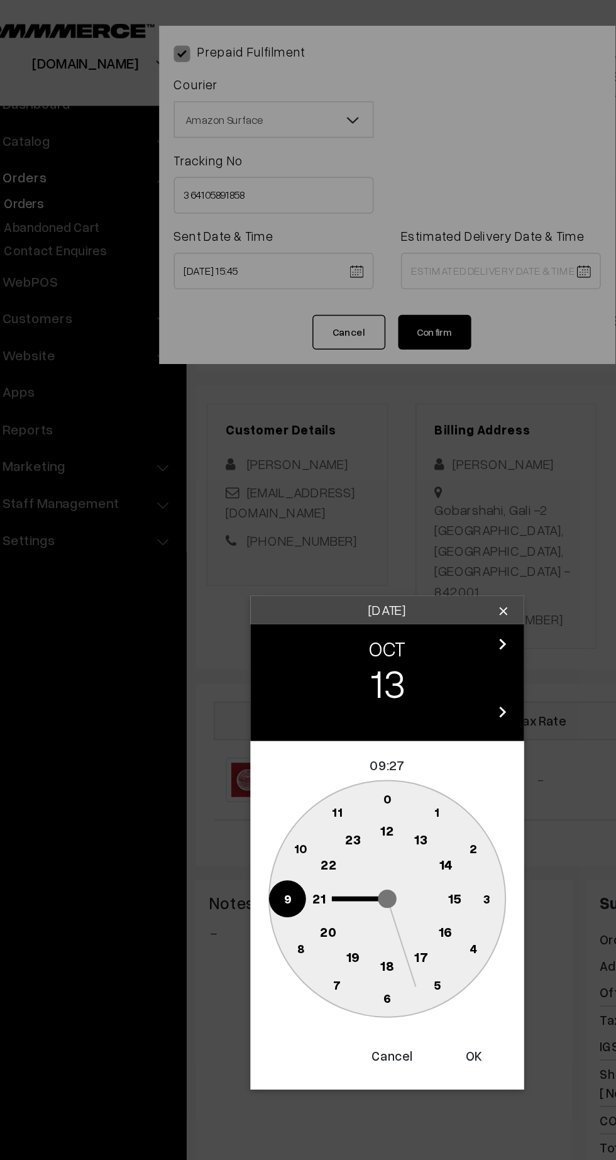
click at [264, 616] on text "21" at bounding box center [260, 617] width 9 height 11
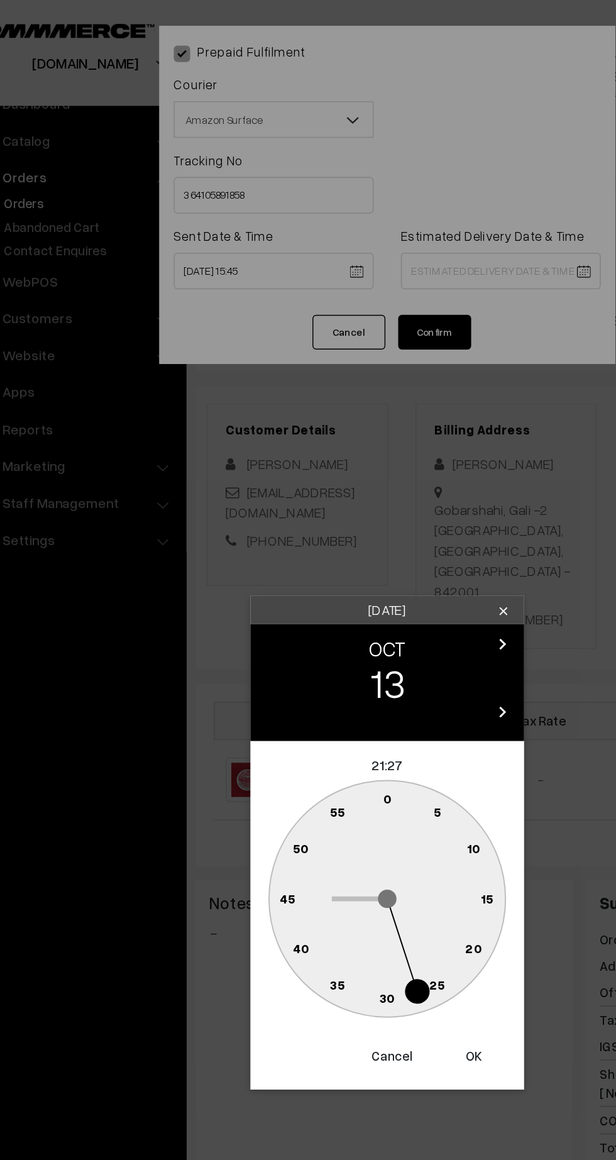
click at [305, 696] on circle at bounding box center [308, 688] width 26 height 26
type input "13-10-2025 21:30"
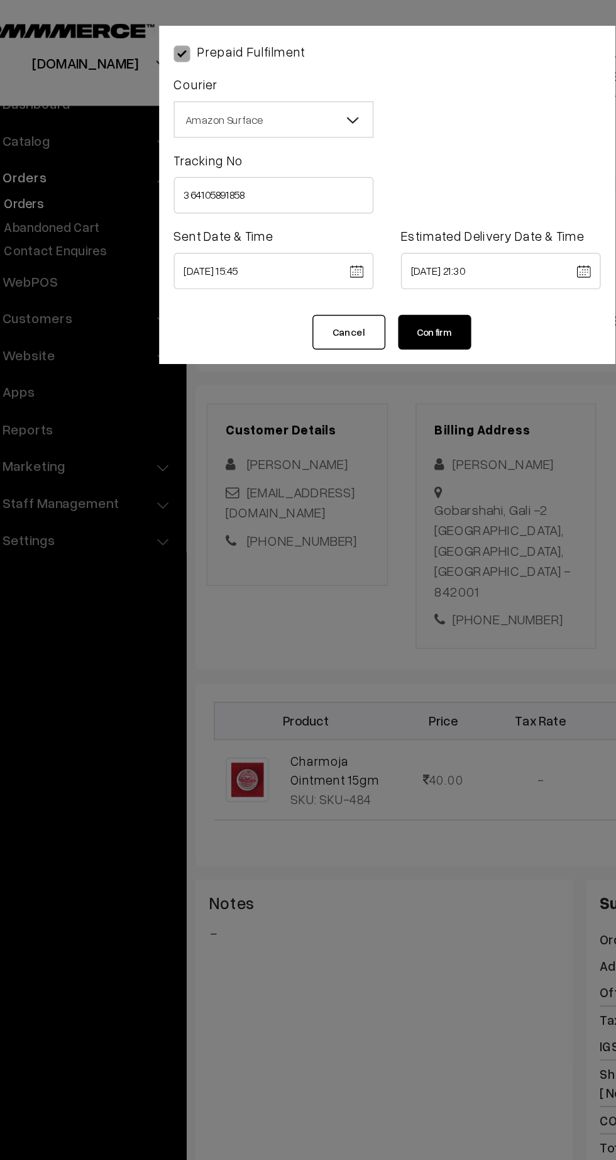
click at [349, 219] on button "Confirm" at bounding box center [341, 229] width 50 height 24
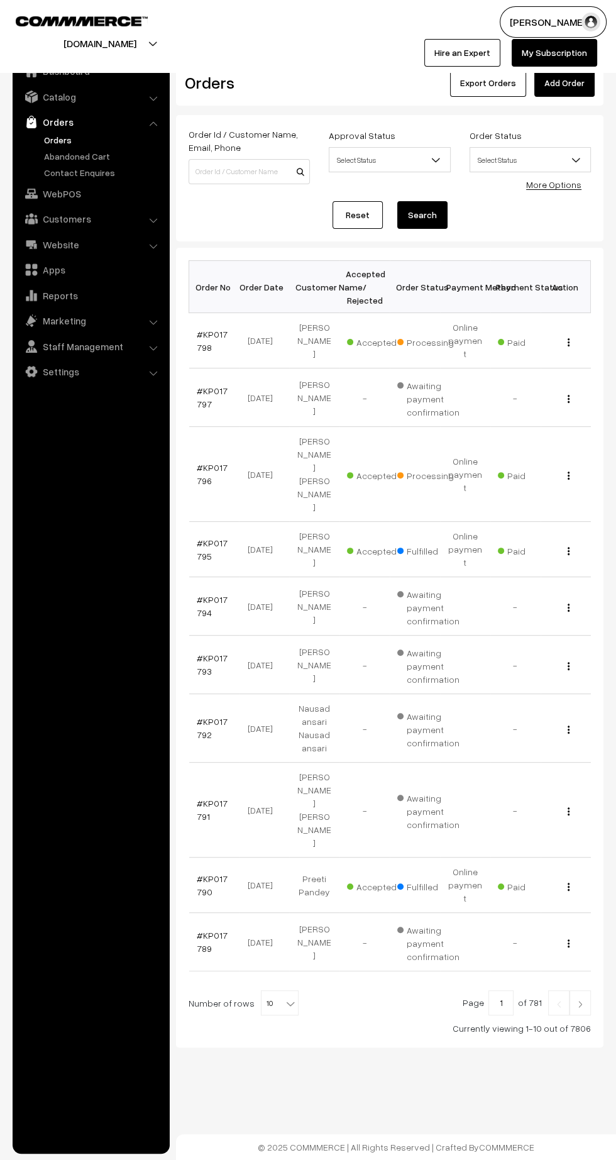
click at [209, 462] on link "#KP017796" at bounding box center [212, 474] width 31 height 24
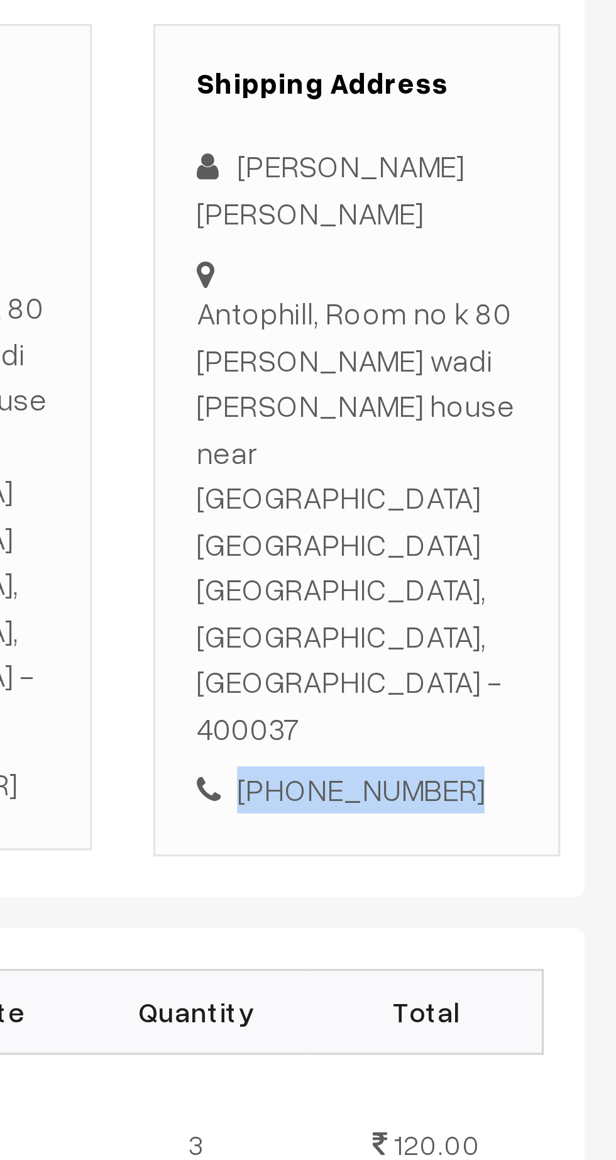
click at [548, 506] on div "[PHONE_NUMBER]" at bounding box center [533, 513] width 99 height 14
copy div "9082099963"
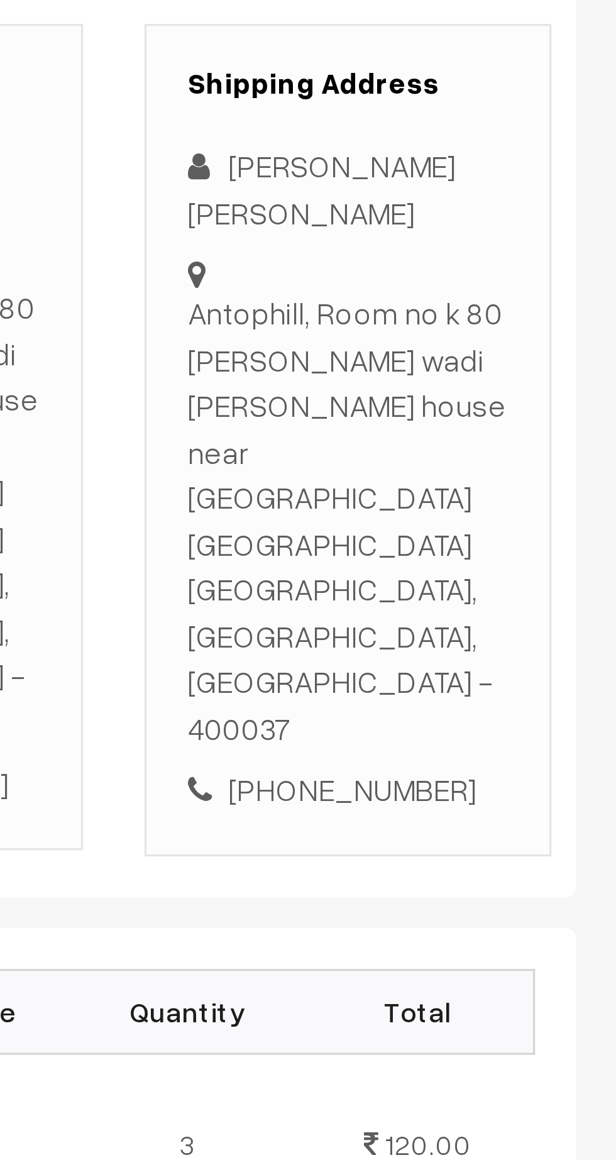
click at [489, 366] on div "Antophill, Room no k 80 jaikar wadi opp margert house near khan washing centre …" at bounding box center [533, 430] width 99 height 141
copy div "Antophill, Room no k 80 jaikar wadi opp margert house near khan washing centre …"
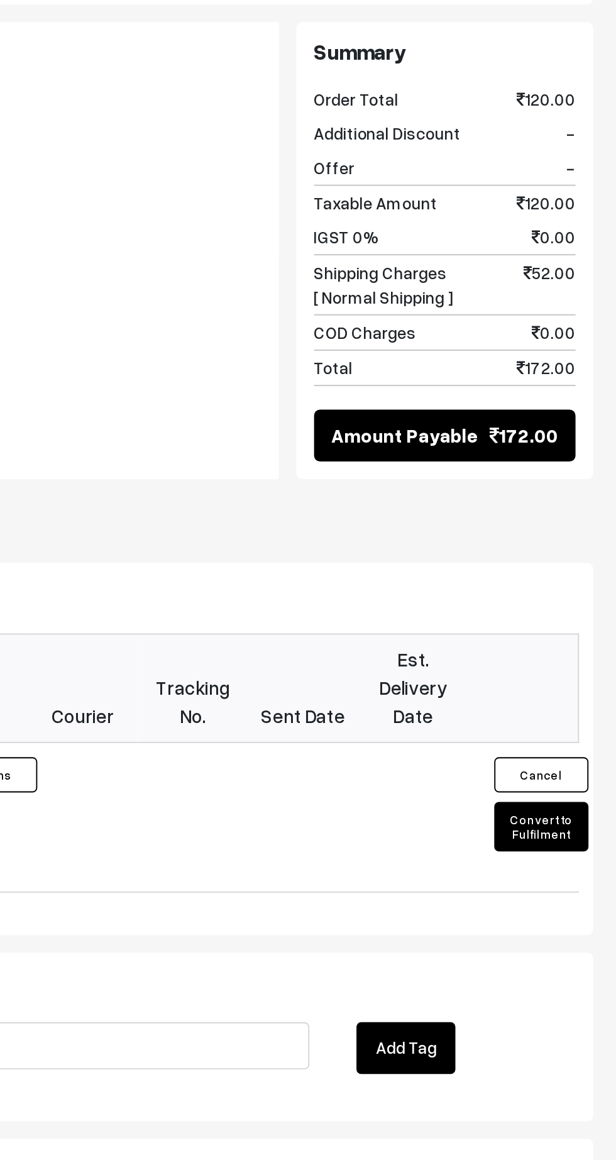
scroll to position [139, 0]
click at [583, 968] on button "Convert to Fulfilment" at bounding box center [576, 981] width 50 height 26
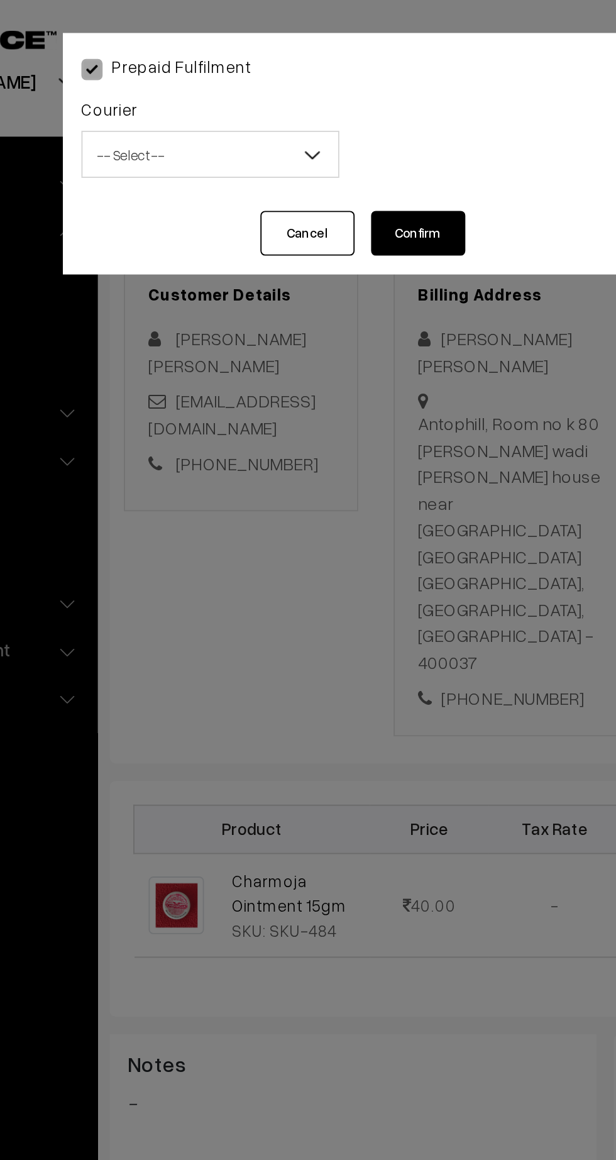
click at [212, 84] on span "-- Select --" at bounding box center [230, 83] width 136 height 22
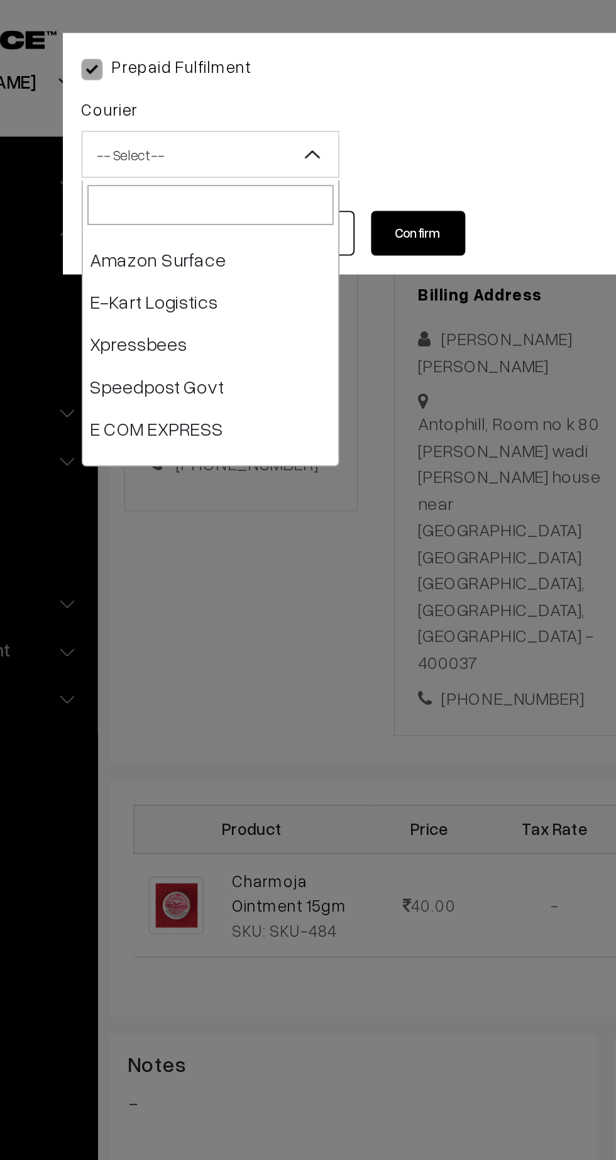
scroll to position [109, 0]
select select "6"
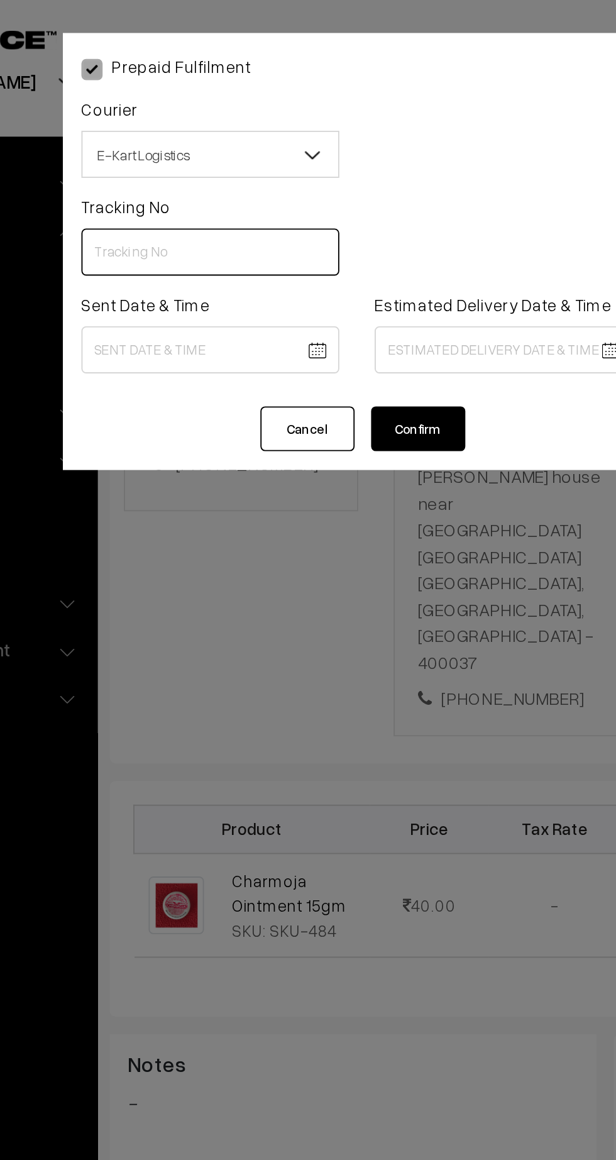
paste input "ICYP0004321393"
type input "ICYP0004321393"
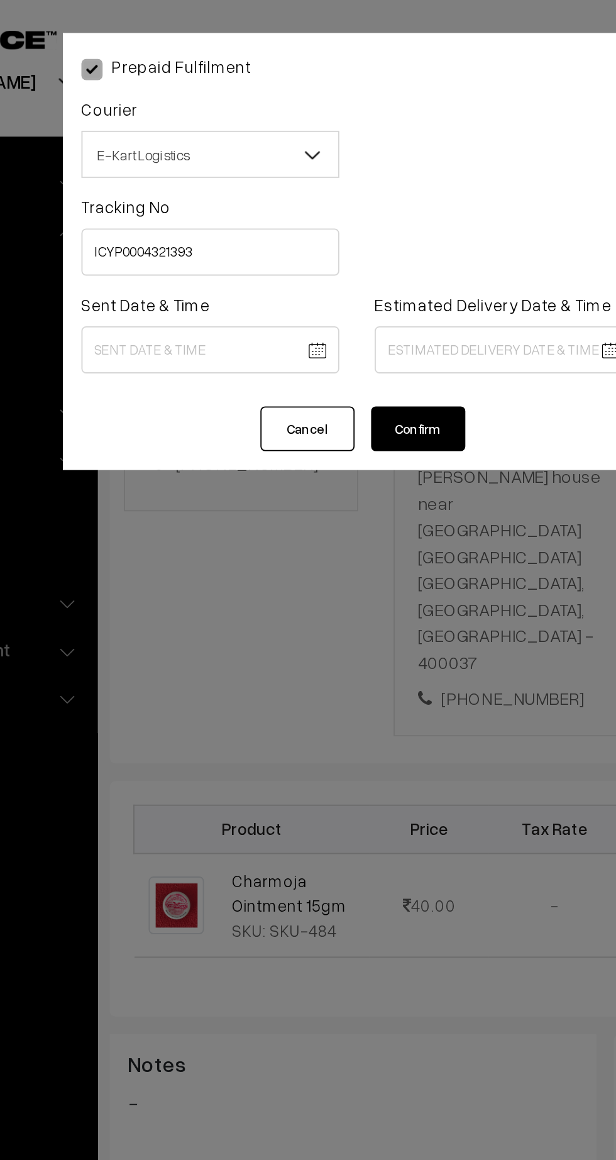
click at [243, 186] on body "Thank you for showing interest. Our team will call you shortly. Close kirtiphar…" at bounding box center [308, 648] width 616 height 1575
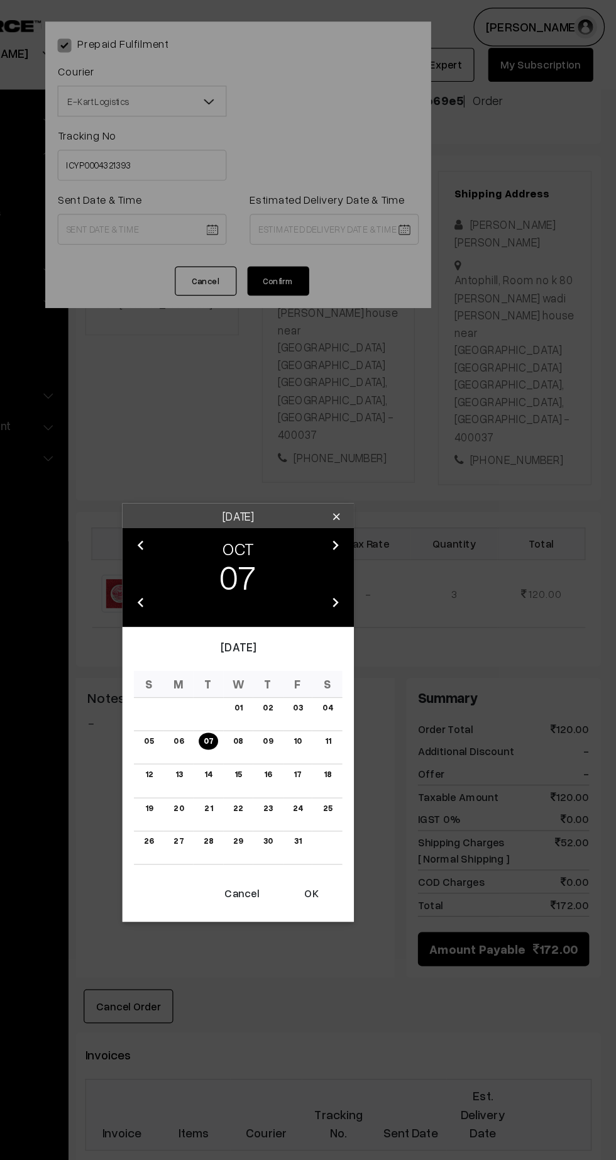
scroll to position [139, 0]
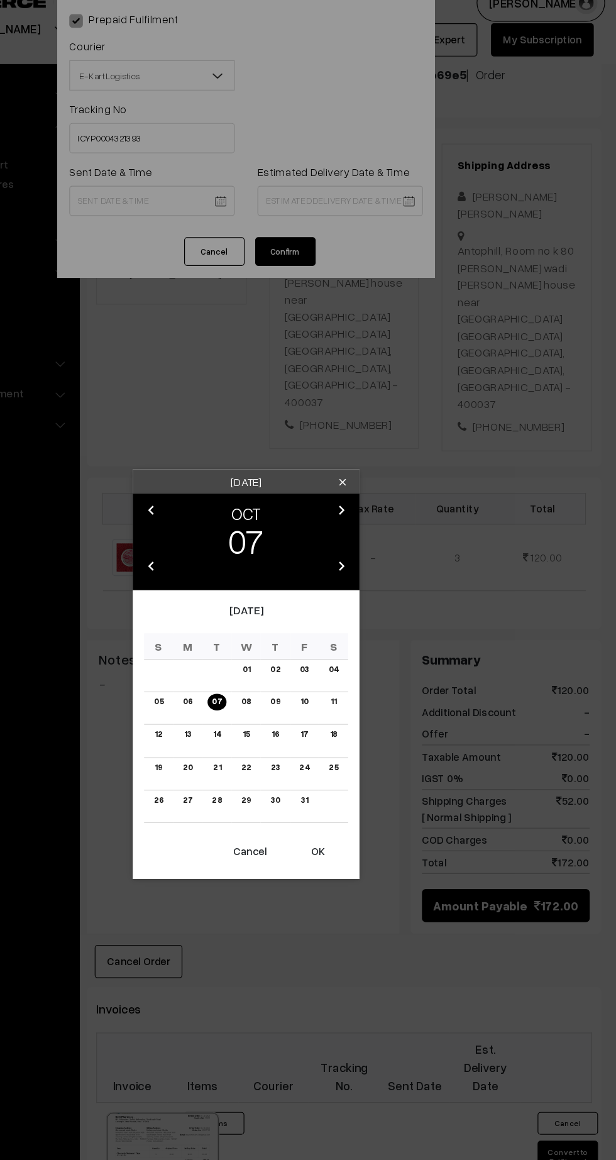
click at [367, 727] on button "OK" at bounding box center [368, 727] width 50 height 28
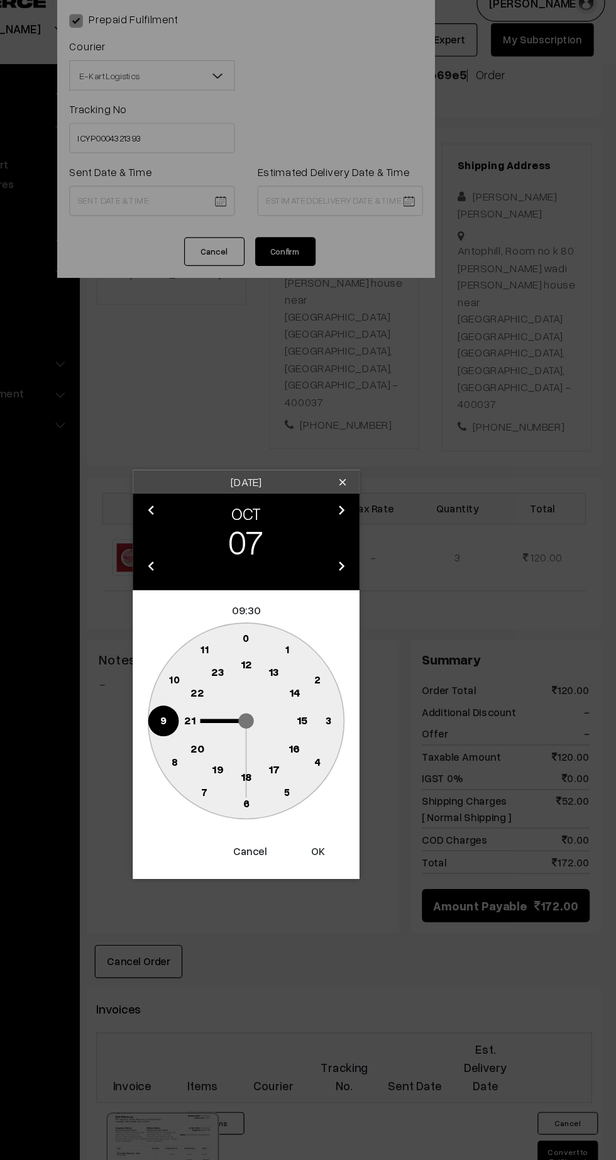
click at [354, 618] on text "15" at bounding box center [354, 617] width 9 height 11
click at [239, 617] on text "45" at bounding box center [239, 618] width 11 height 11
type input "07-10-2025 15:45"
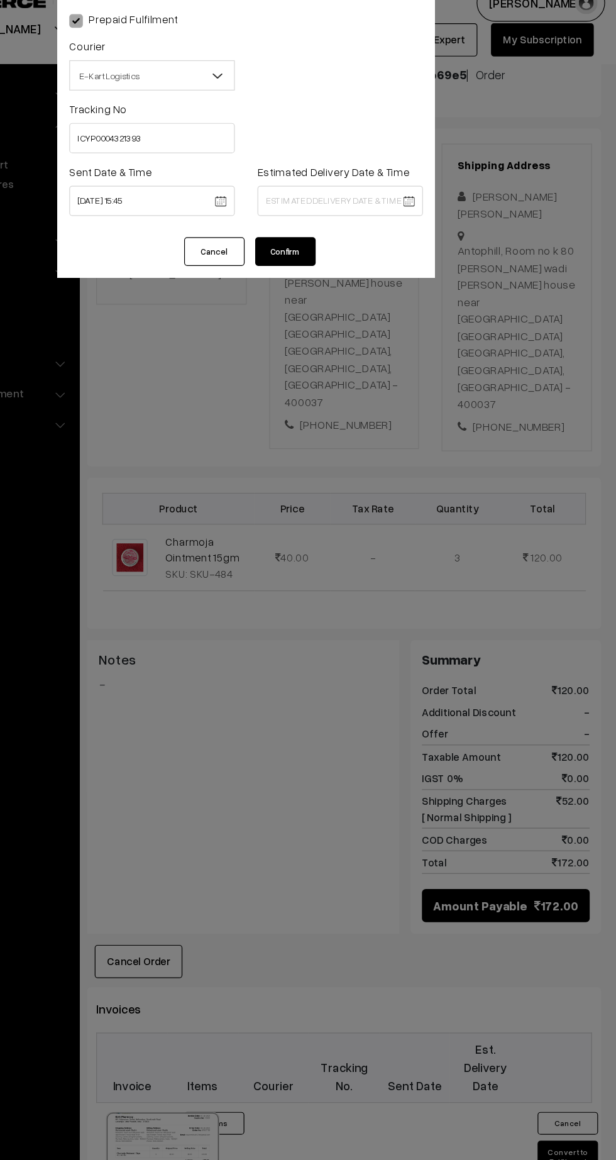
click at [437, 185] on body "Thank you for showing interest. Our team will call you shortly. Close kirtiphar…" at bounding box center [308, 648] width 616 height 1575
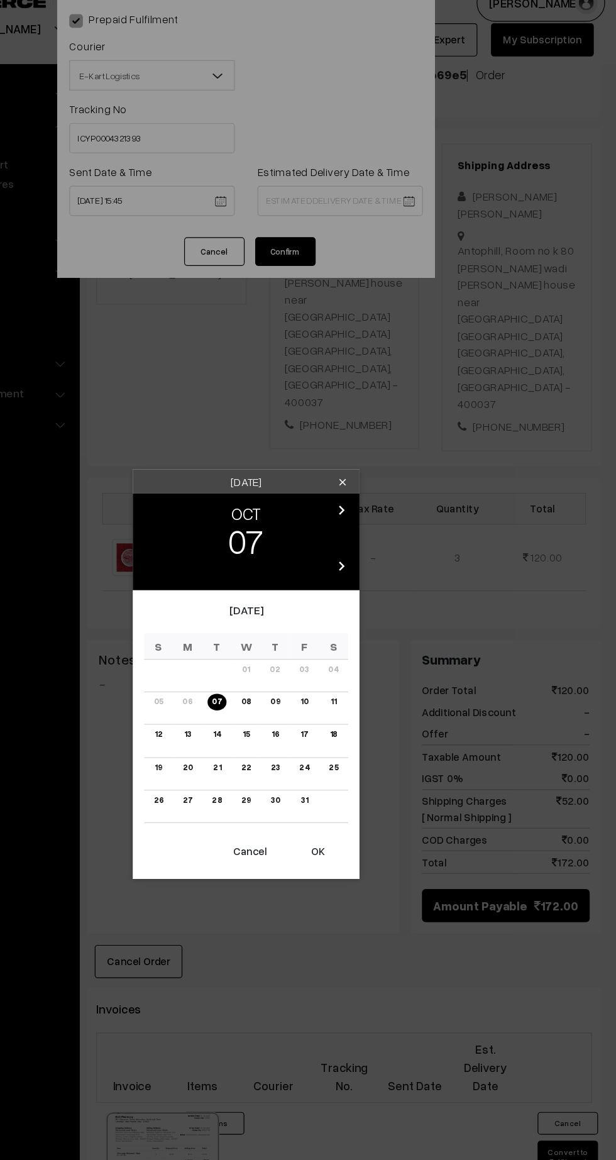
click at [260, 630] on link "13" at bounding box center [259, 630] width 13 height 13
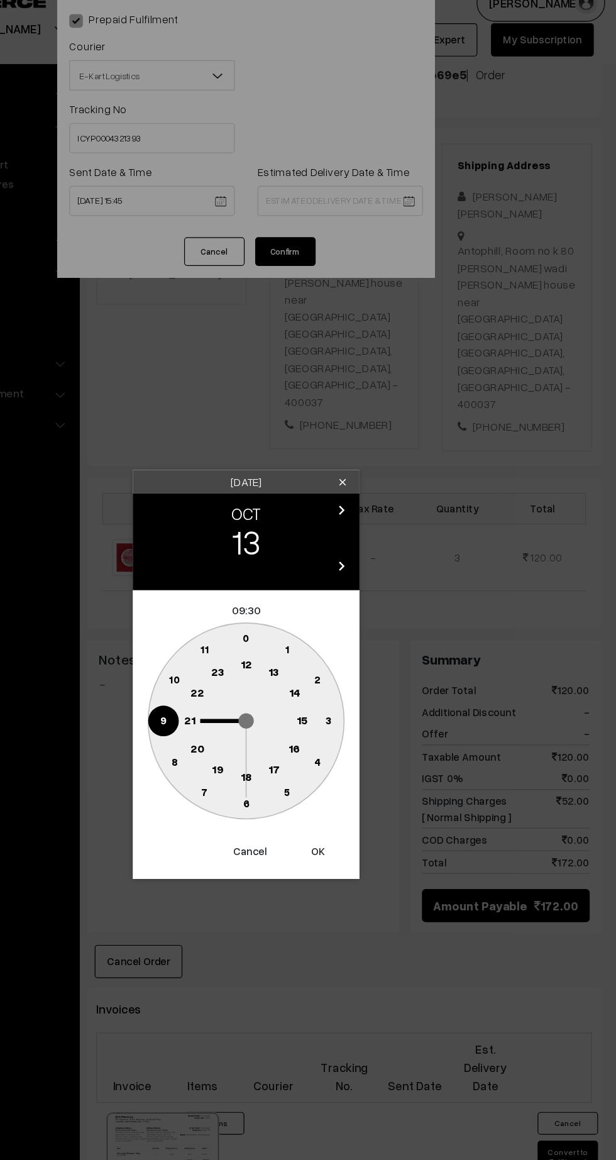
click at [257, 619] on text "21" at bounding box center [260, 617] width 9 height 11
click at [380, 728] on button "OK" at bounding box center [368, 727] width 50 height 28
type input "13-10-2025 21:30"
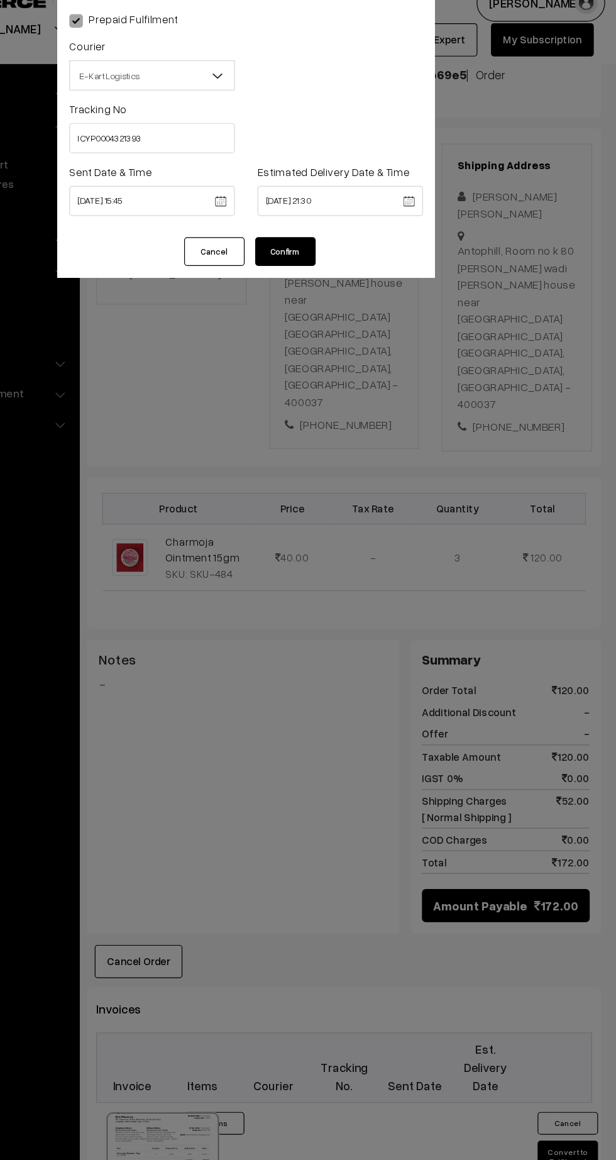
click at [353, 228] on button "Confirm" at bounding box center [341, 229] width 50 height 24
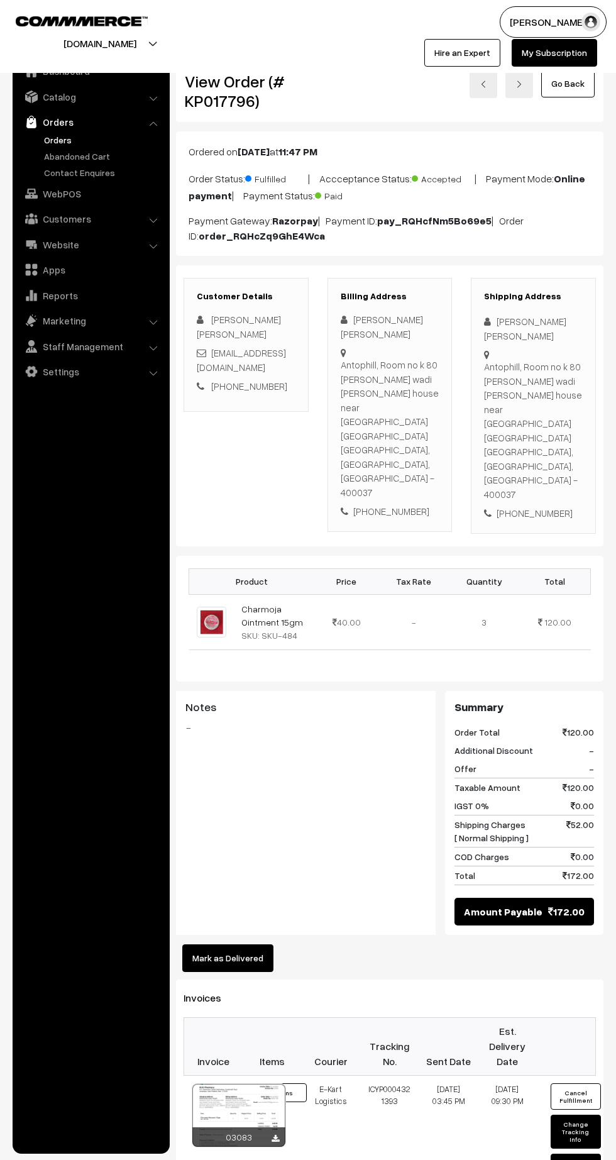
scroll to position [139, 0]
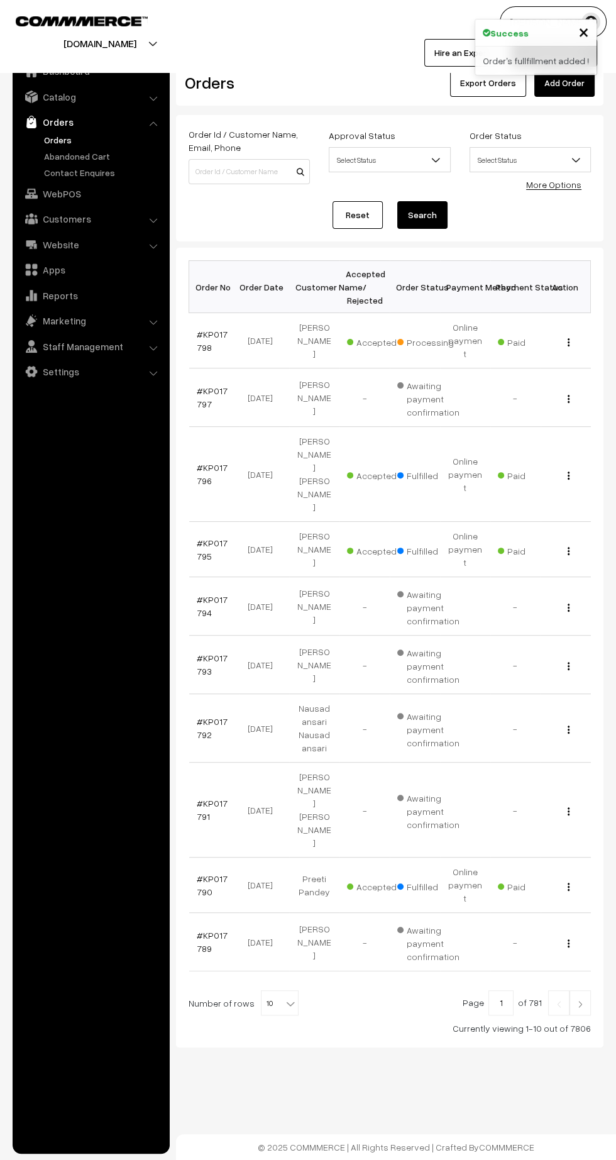
click at [219, 329] on link "#KP017798" at bounding box center [212, 341] width 31 height 24
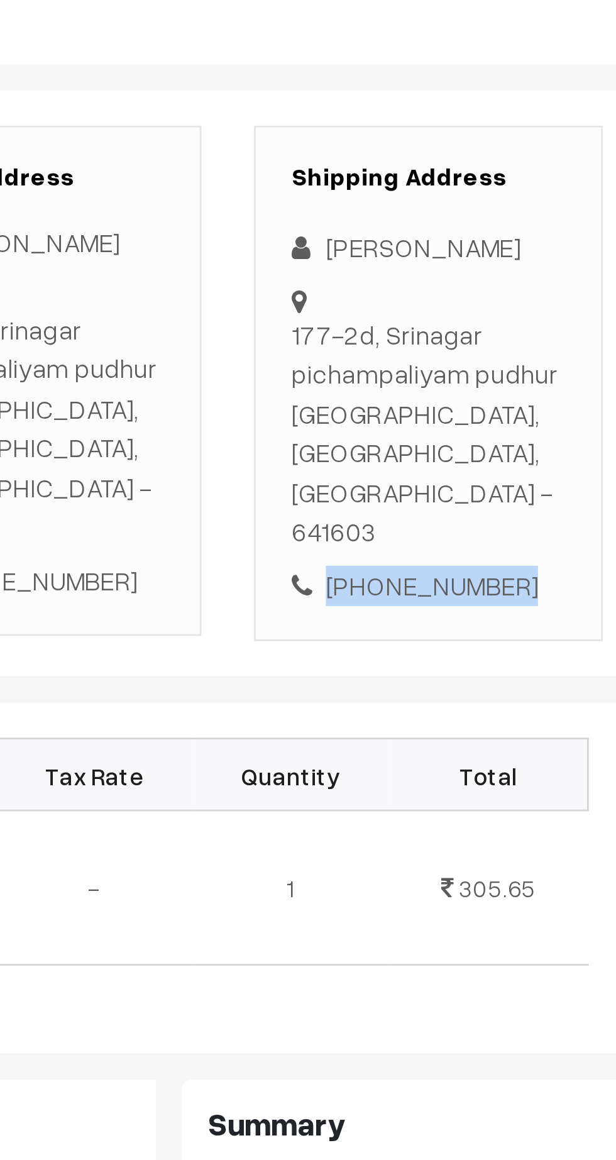
click at [549, 436] on div "[PHONE_NUMBER]" at bounding box center [533, 443] width 99 height 14
copy div "9578757500"
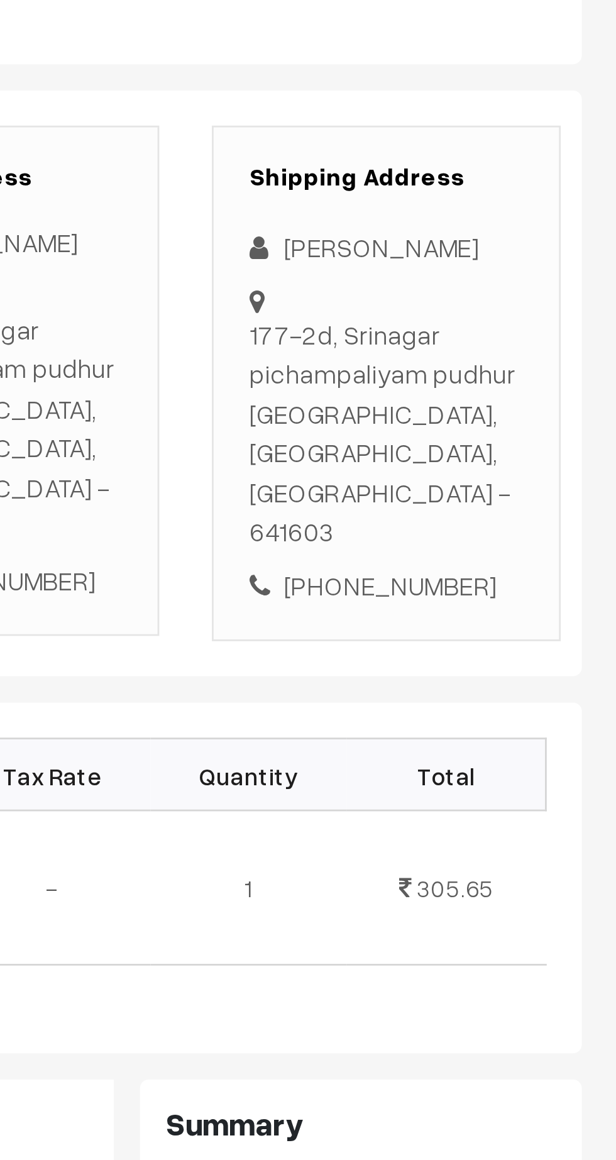
copy div "[STREET_ADDRESS]"
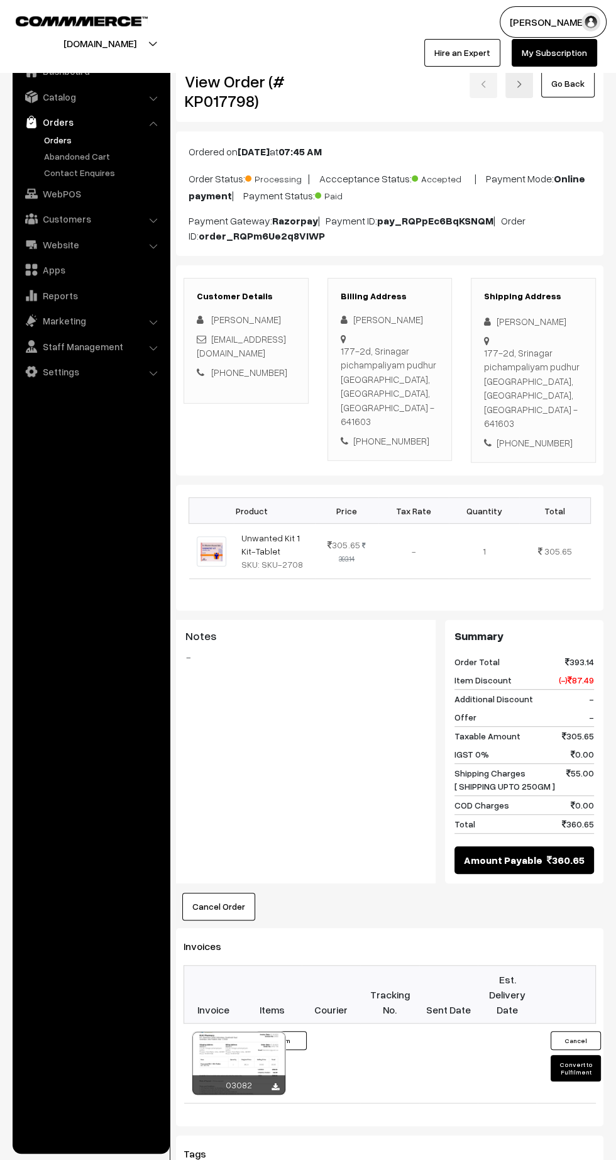
click at [572, 1055] on button "Convert to Fulfilment" at bounding box center [576, 1068] width 50 height 26
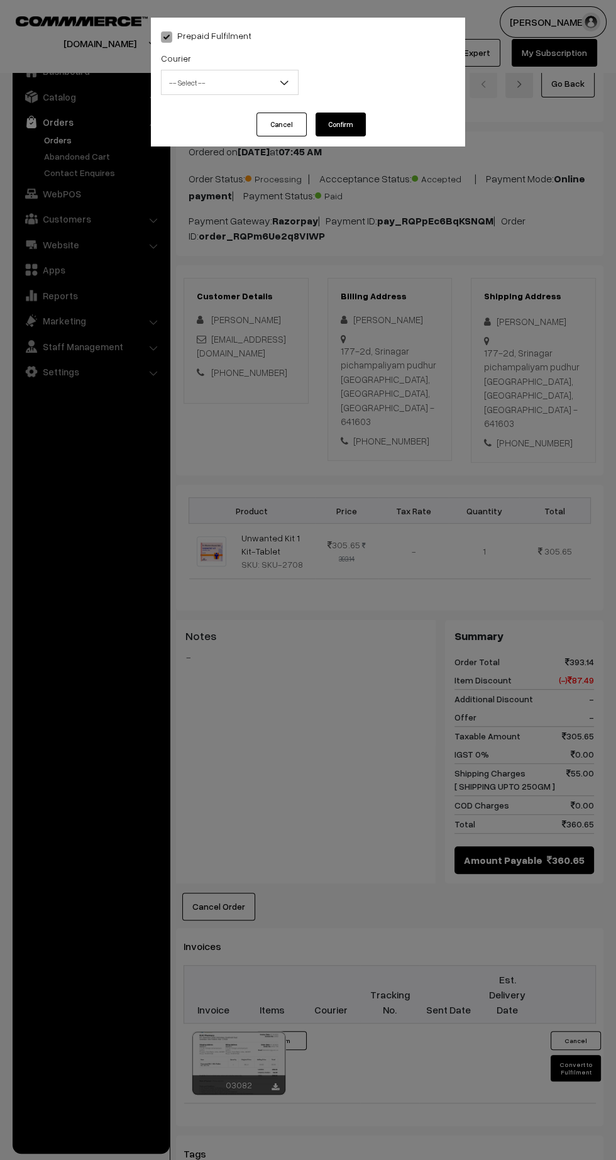
click at [215, 92] on span "-- Select --" at bounding box center [230, 83] width 136 height 22
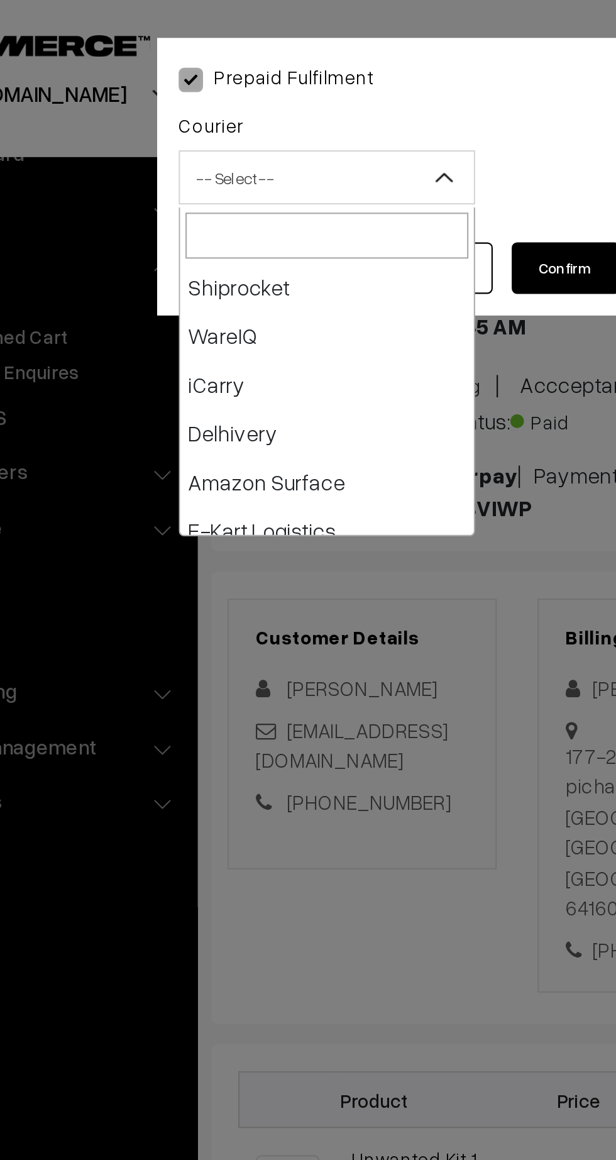
scroll to position [24, 0]
select select "5"
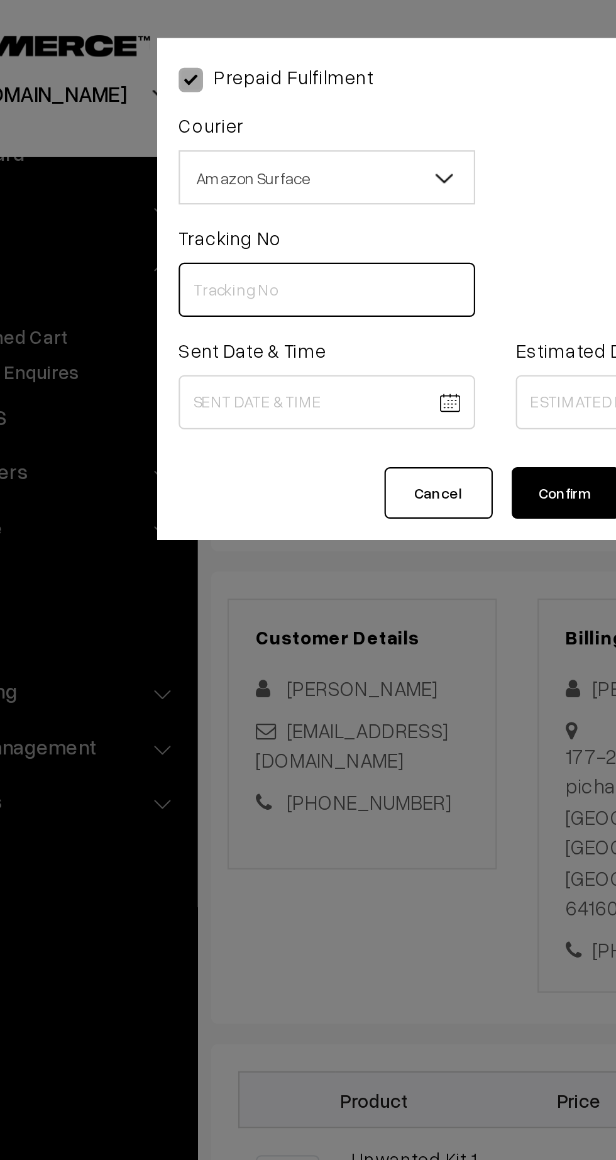
paste input "364106196525"
type input "364106196525"
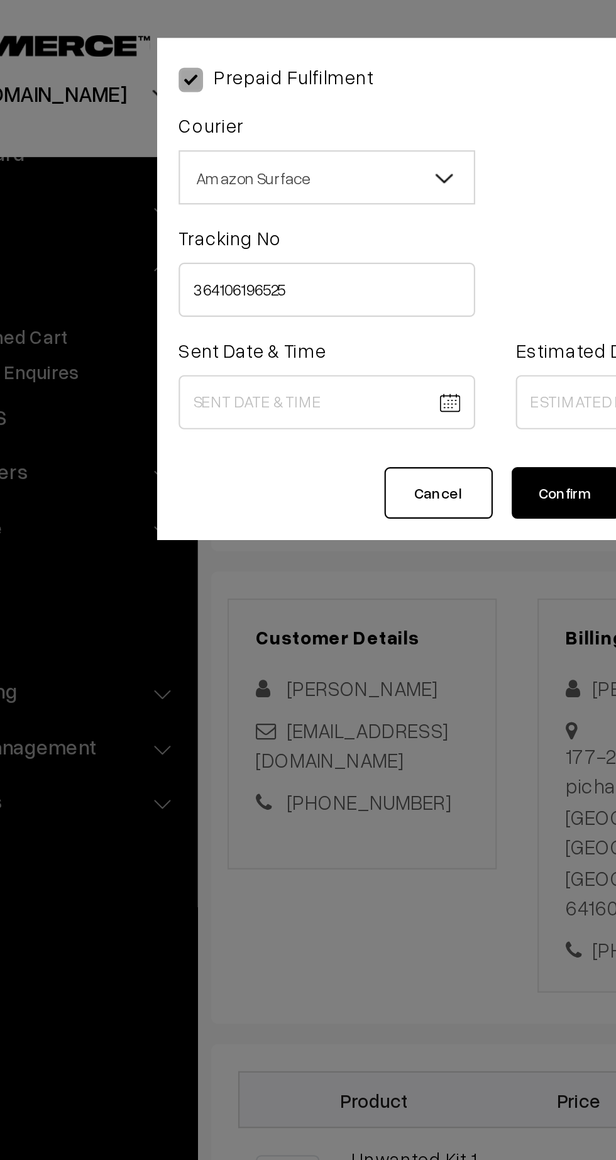
click at [217, 189] on body "Thank you for showing interest. Our team will call you shortly. Close kirtiphar…" at bounding box center [308, 762] width 616 height 1524
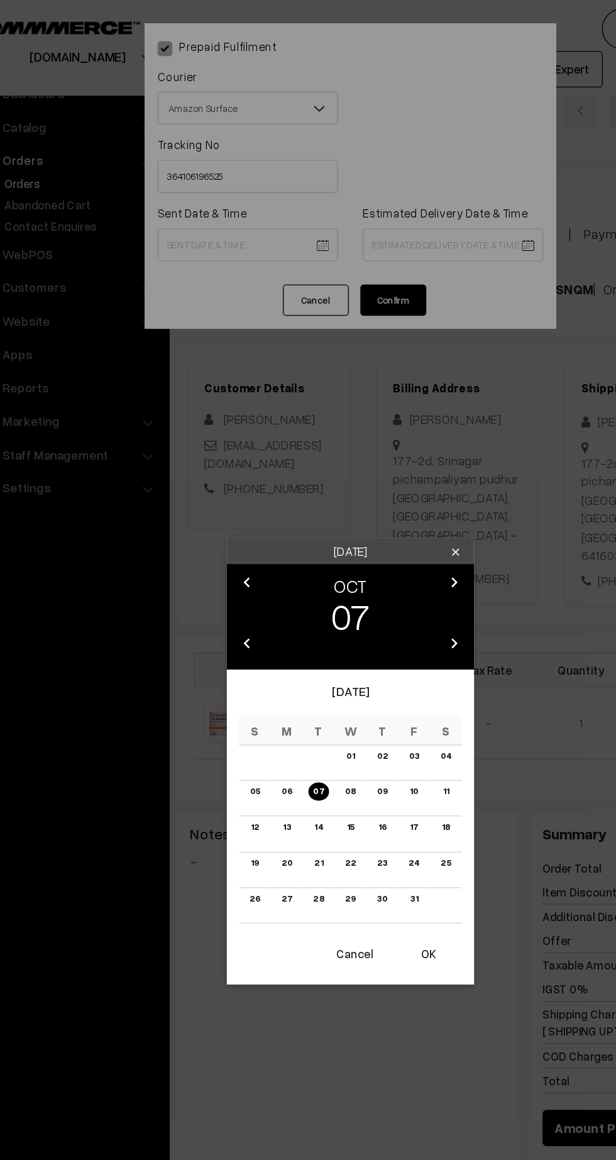
click at [365, 721] on button "OK" at bounding box center [368, 727] width 50 height 28
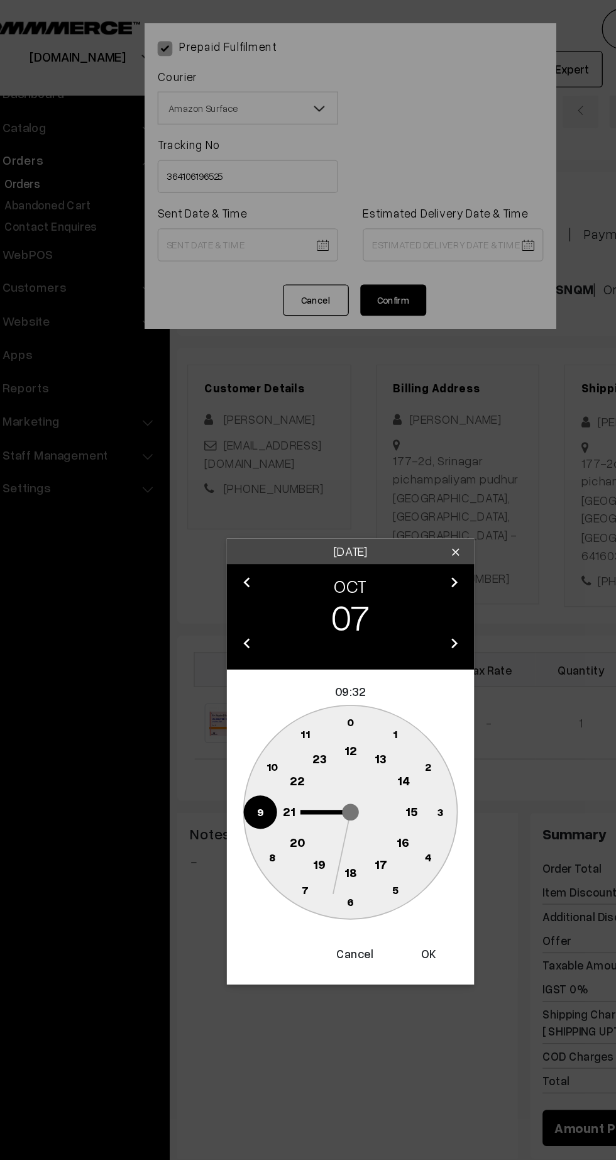
click at [353, 629] on circle at bounding box center [355, 619] width 26 height 26
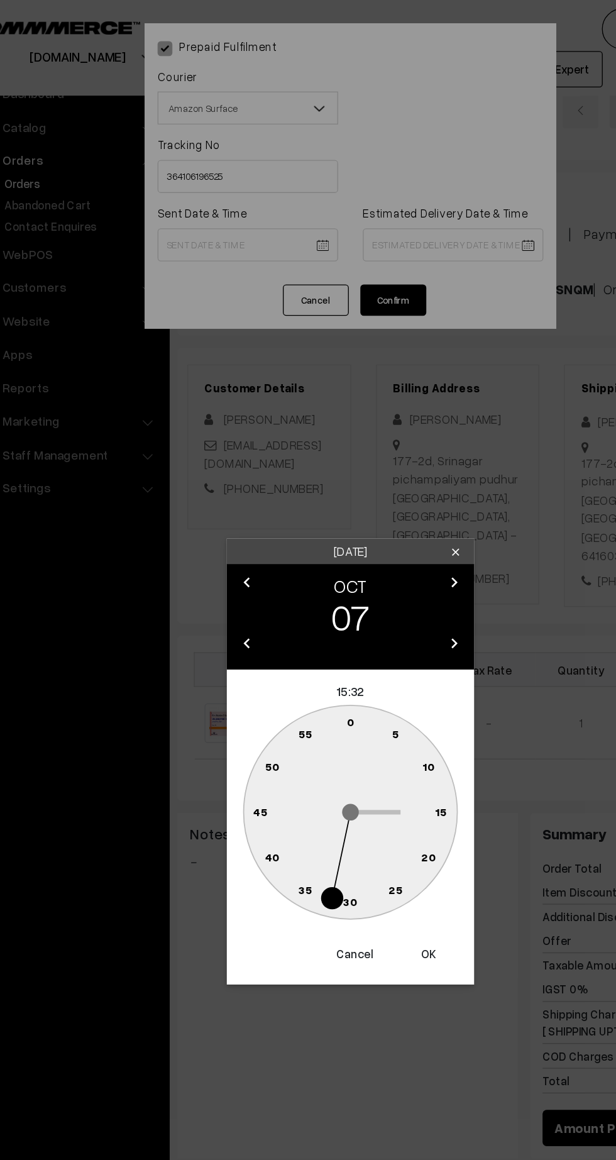
click at [239, 615] on text "45" at bounding box center [239, 618] width 11 height 11
type input "07-10-2025 15:45"
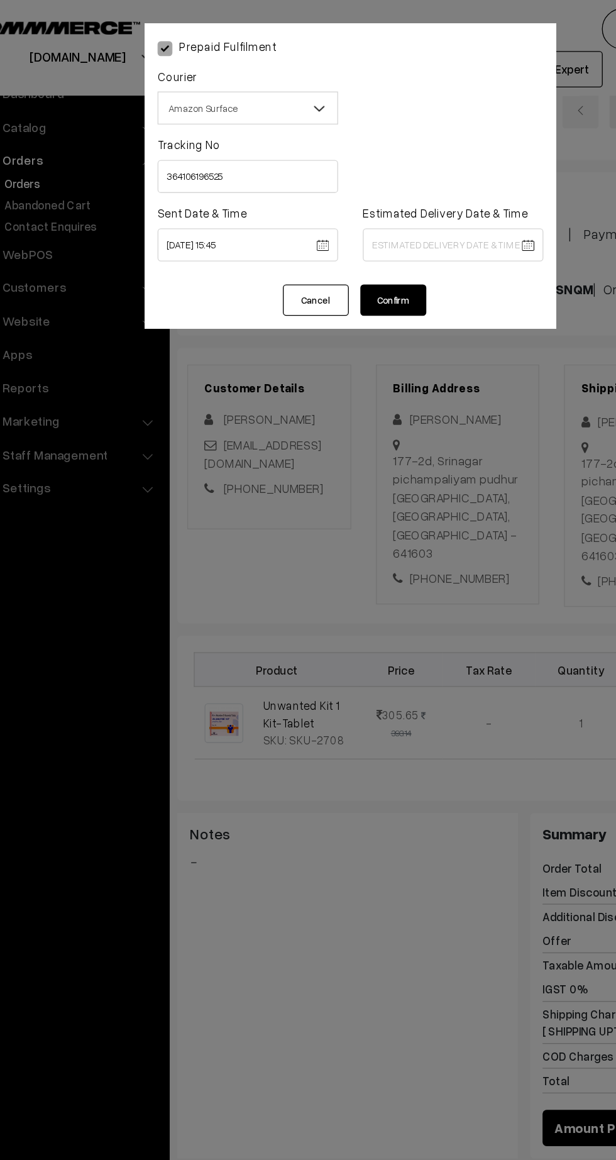
click at [404, 192] on body "Thank you for showing interest. Our team will call you shortly. Close kirtiphar…" at bounding box center [308, 762] width 616 height 1524
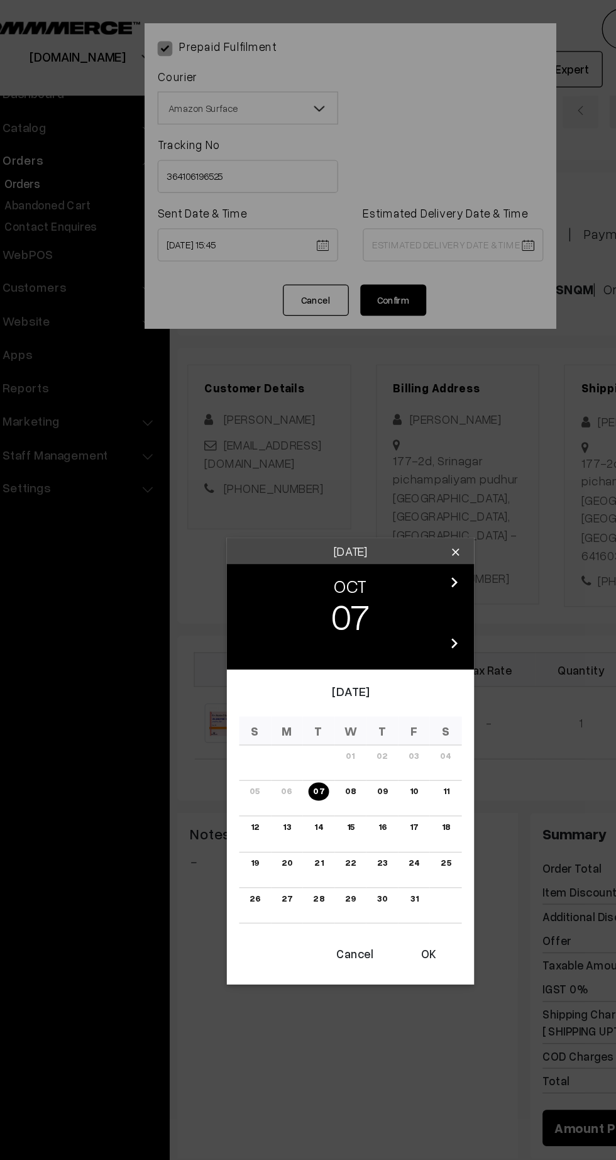
click at [259, 631] on link "13" at bounding box center [259, 630] width 13 height 13
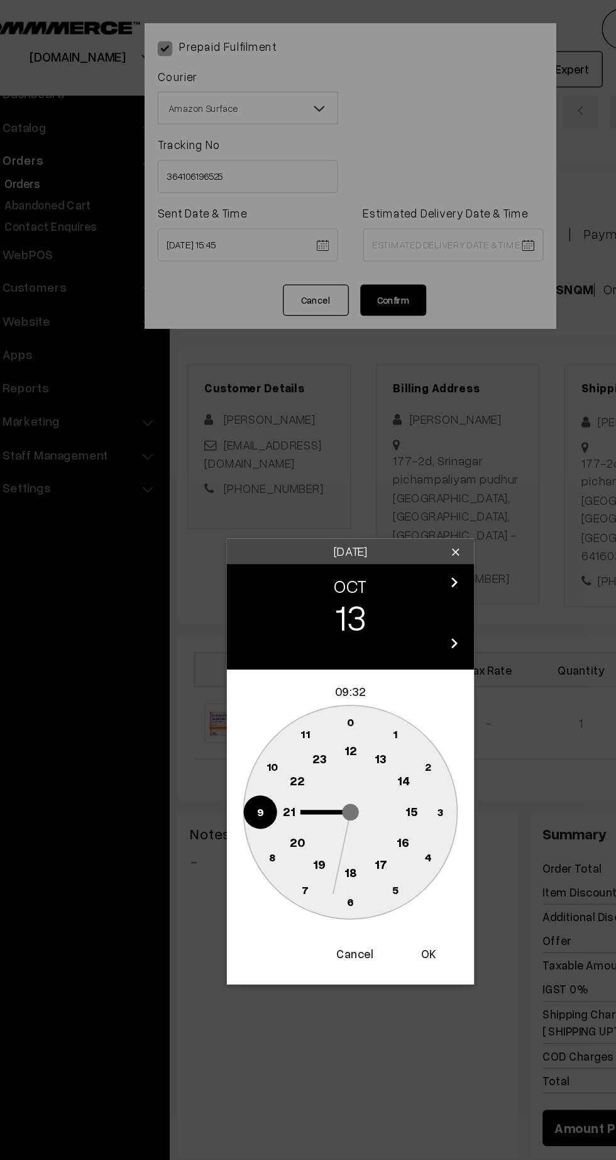
click at [261, 617] on text "21" at bounding box center [260, 617] width 9 height 11
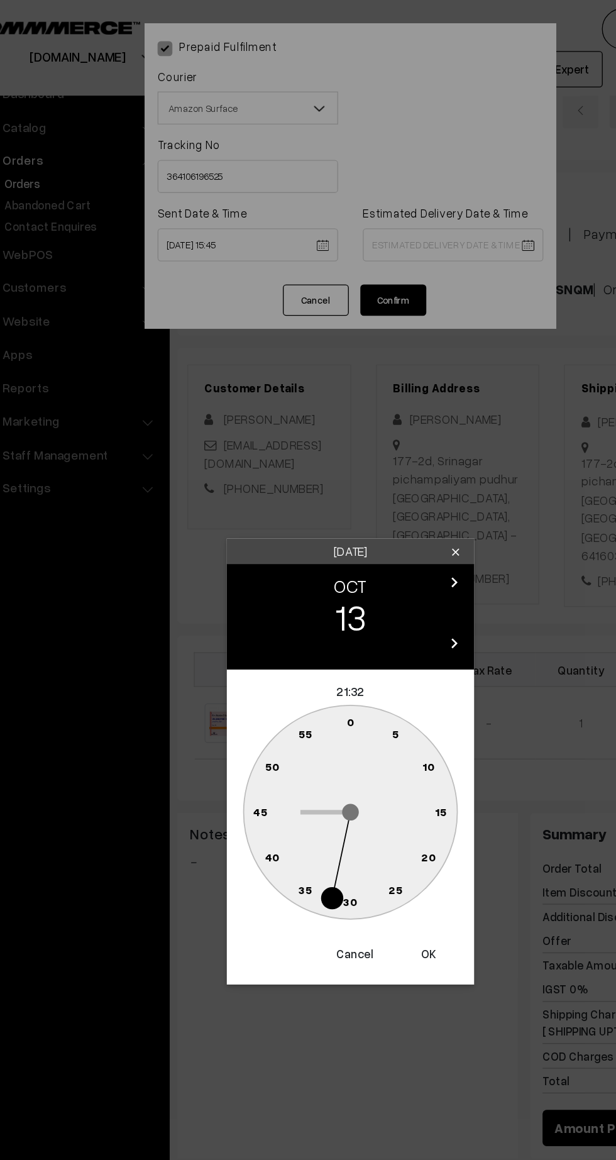
click at [315, 690] on circle at bounding box center [308, 688] width 26 height 26
type input "13-10-2025 21:30"
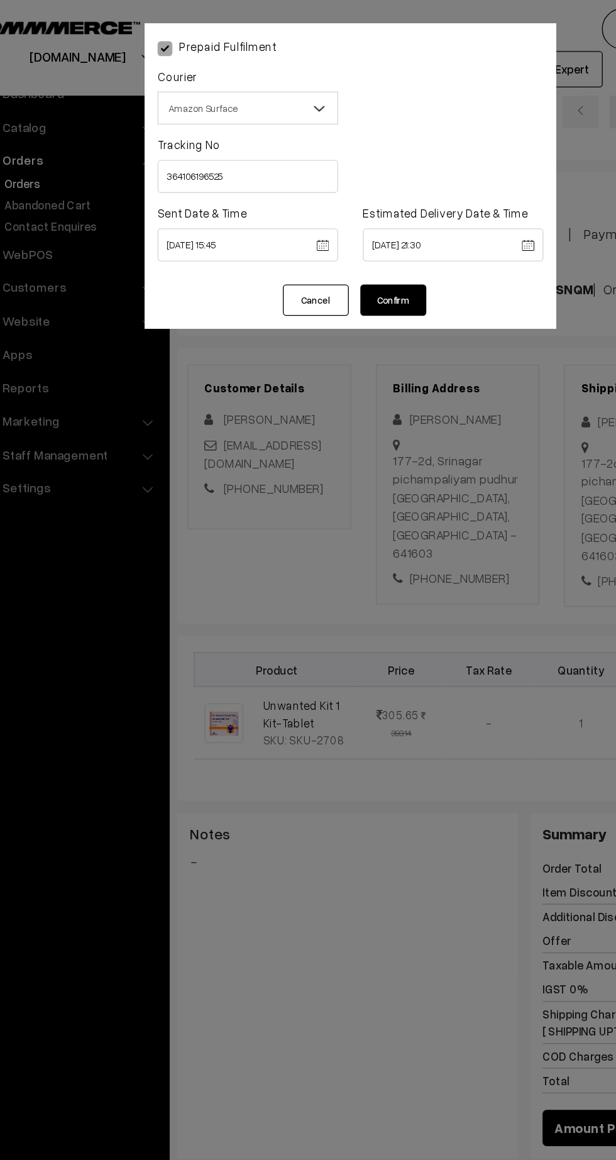
click at [349, 228] on button "Confirm" at bounding box center [341, 229] width 50 height 24
